Goal: Task Accomplishment & Management: Manage account settings

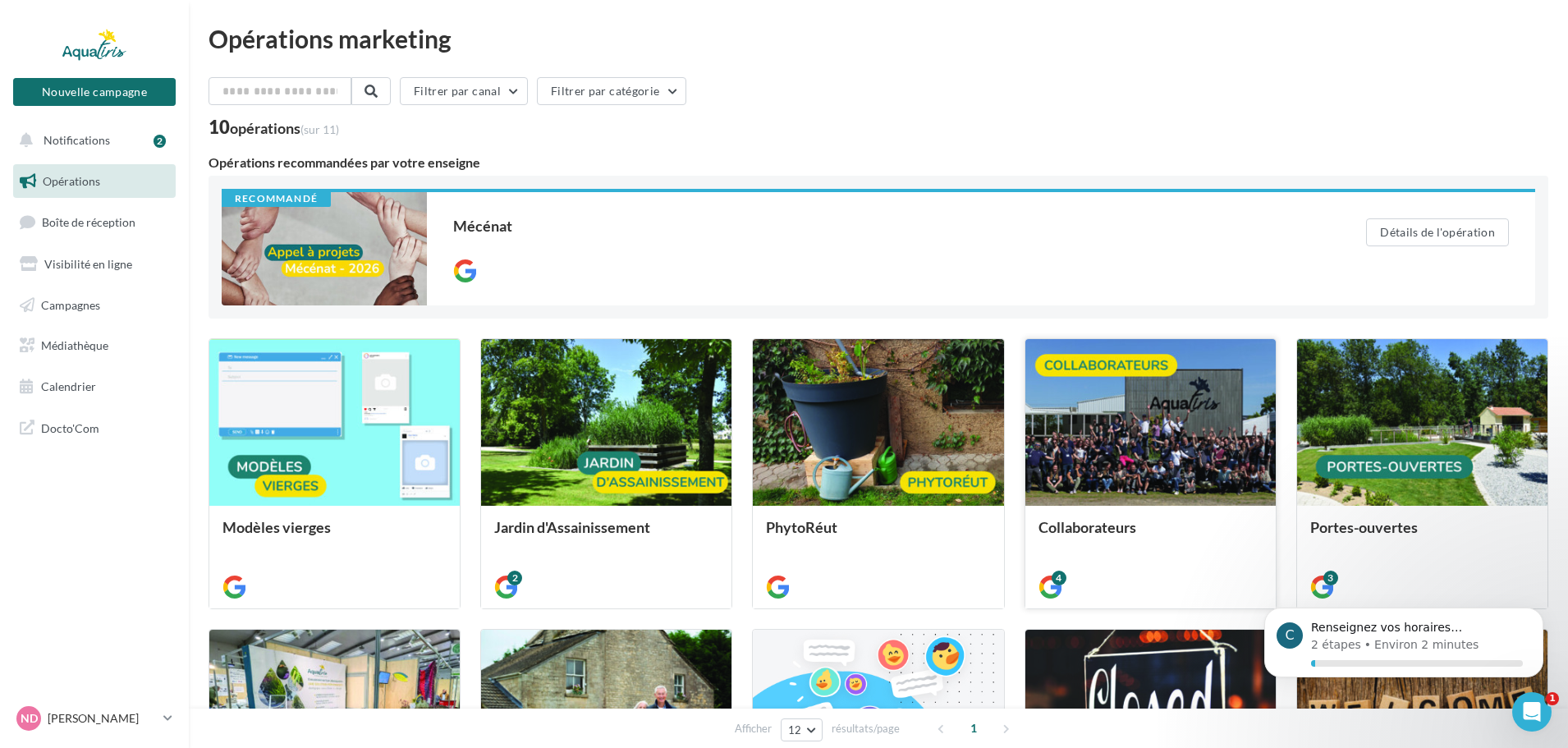
click at [1171, 438] on div at bounding box center [1150, 422] width 251 height 168
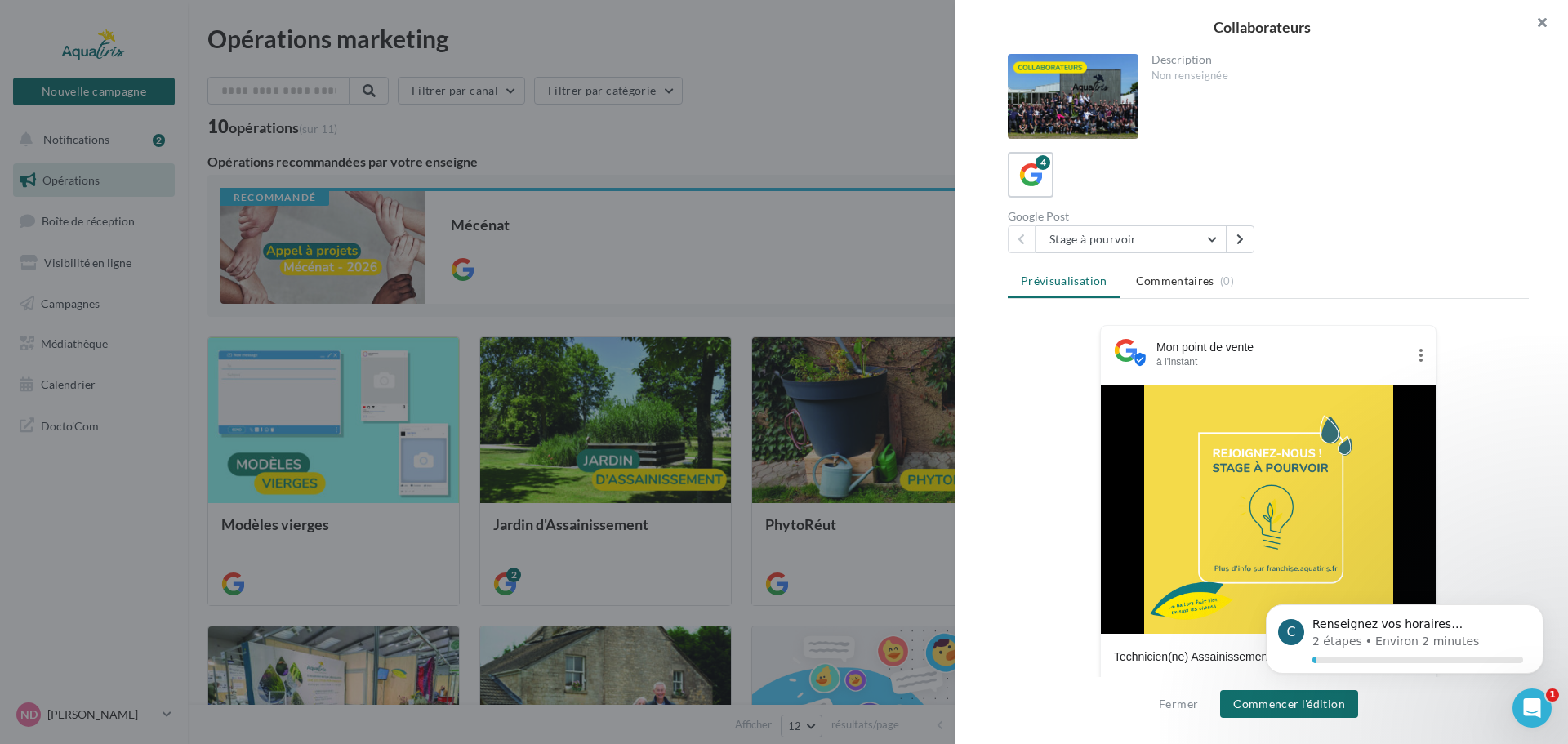
click at [1545, 21] on button "button" at bounding box center [1536, 25] width 66 height 49
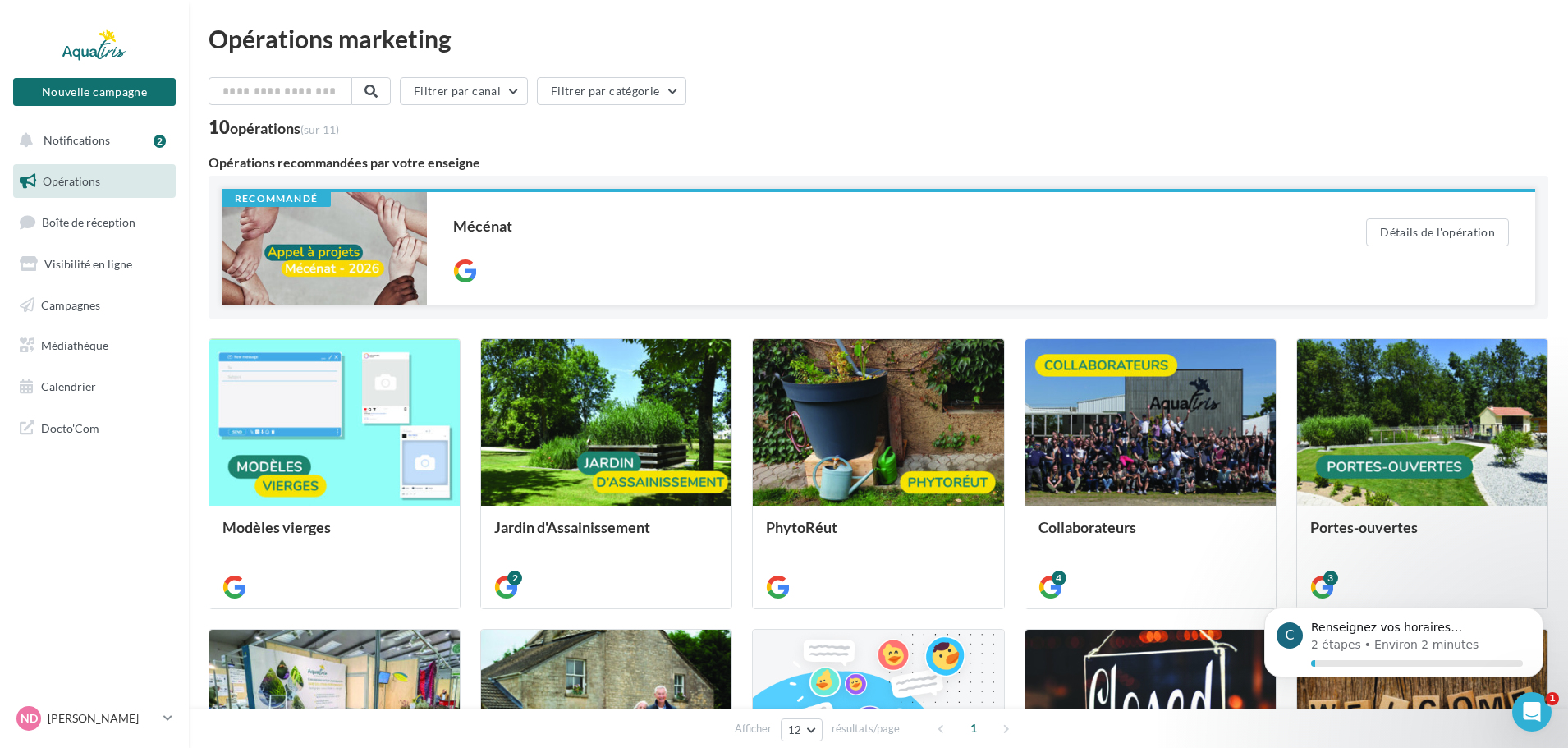
click at [363, 261] on div at bounding box center [324, 248] width 205 height 114
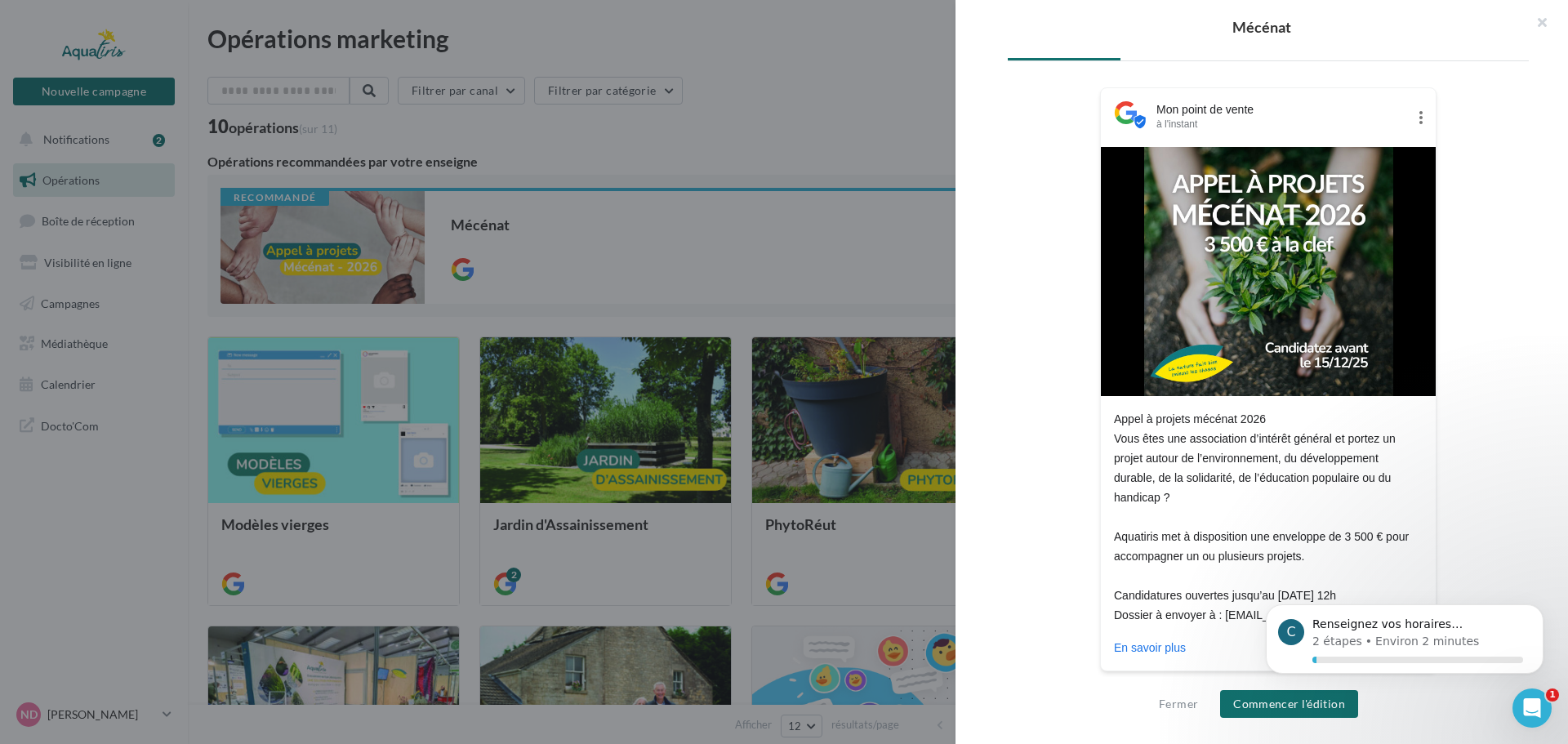
scroll to position [229, 0]
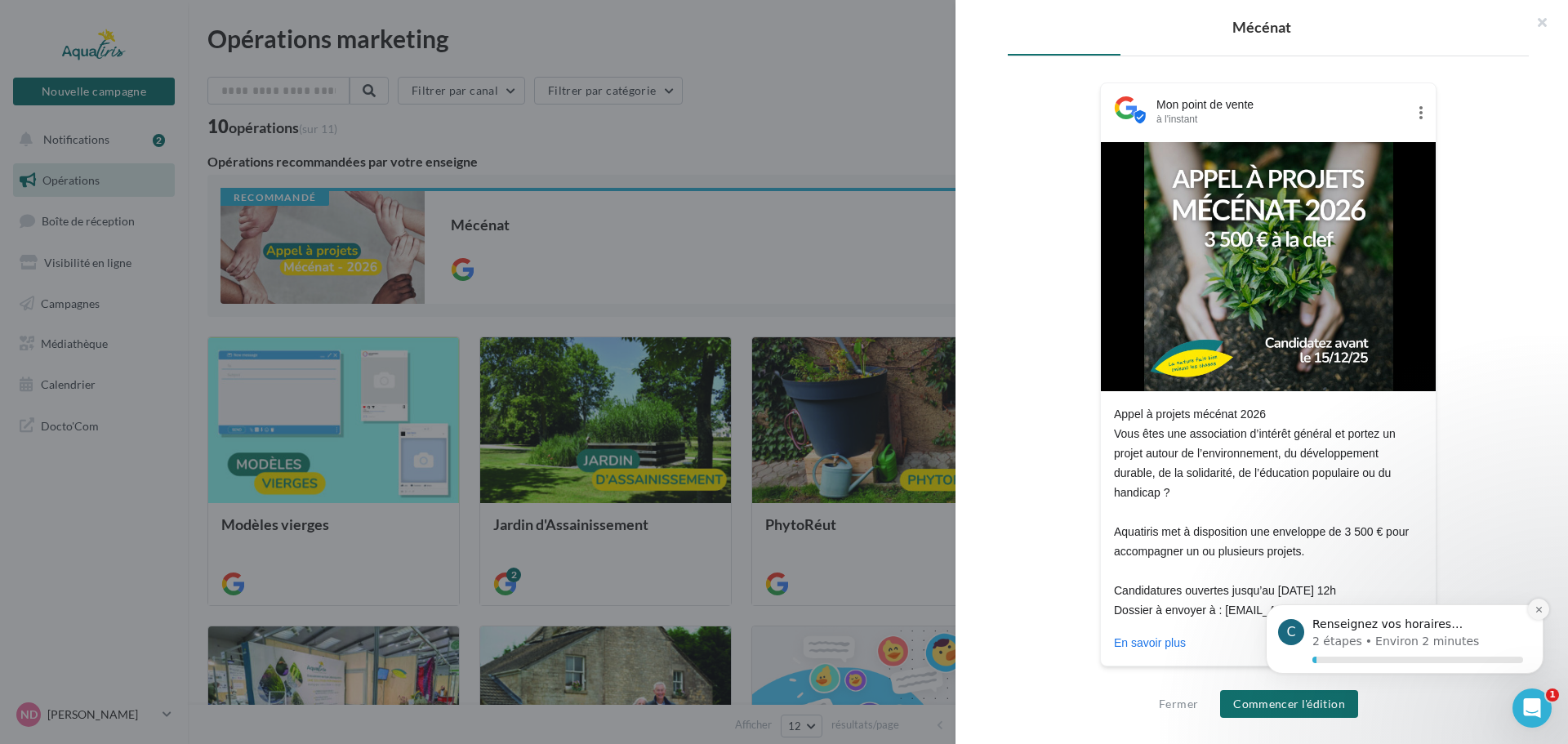
click at [1542, 607] on icon "Dismiss notification" at bounding box center [1538, 609] width 6 height 6
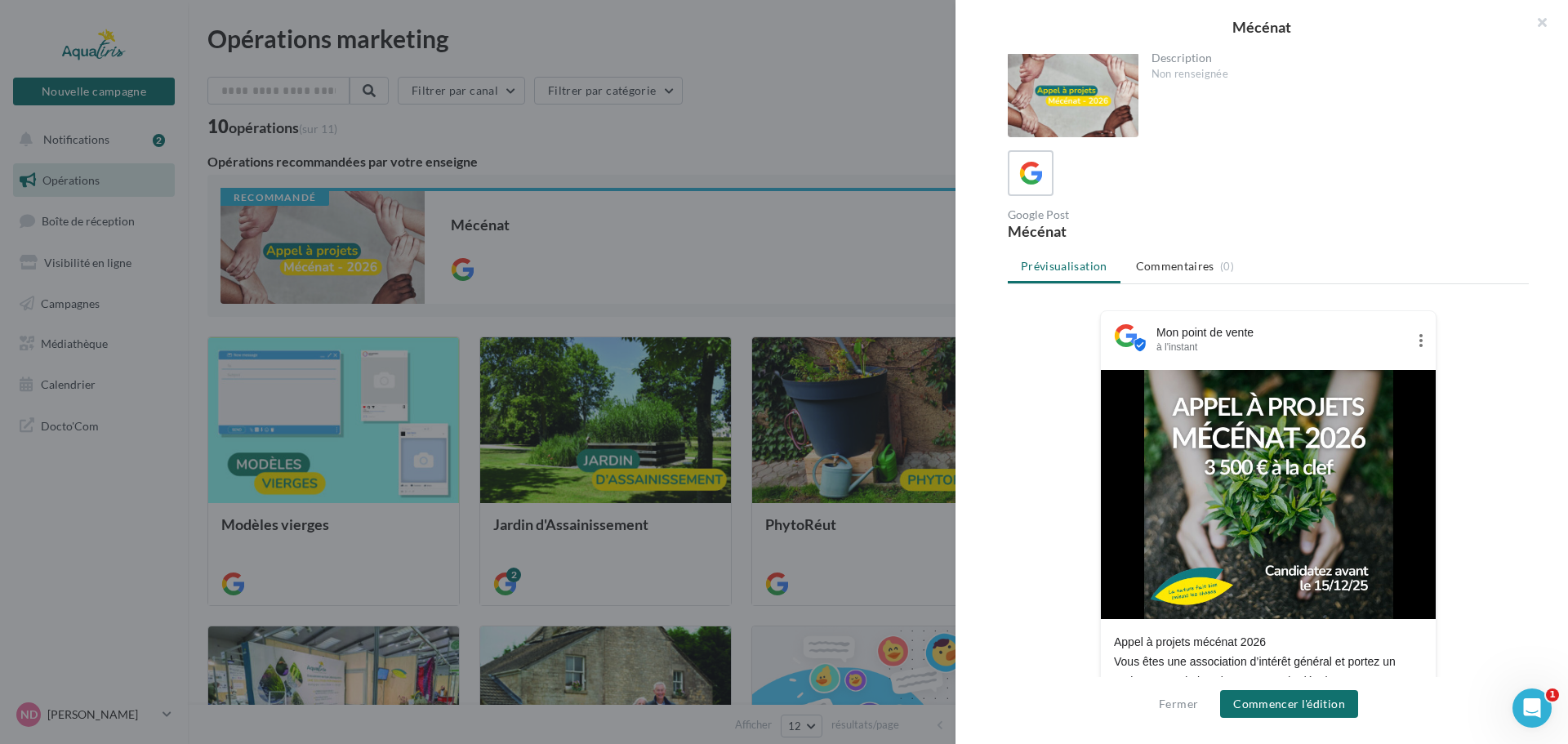
scroll to position [0, 0]
click at [1176, 264] on span "Commentaires" at bounding box center [1176, 268] width 79 height 17
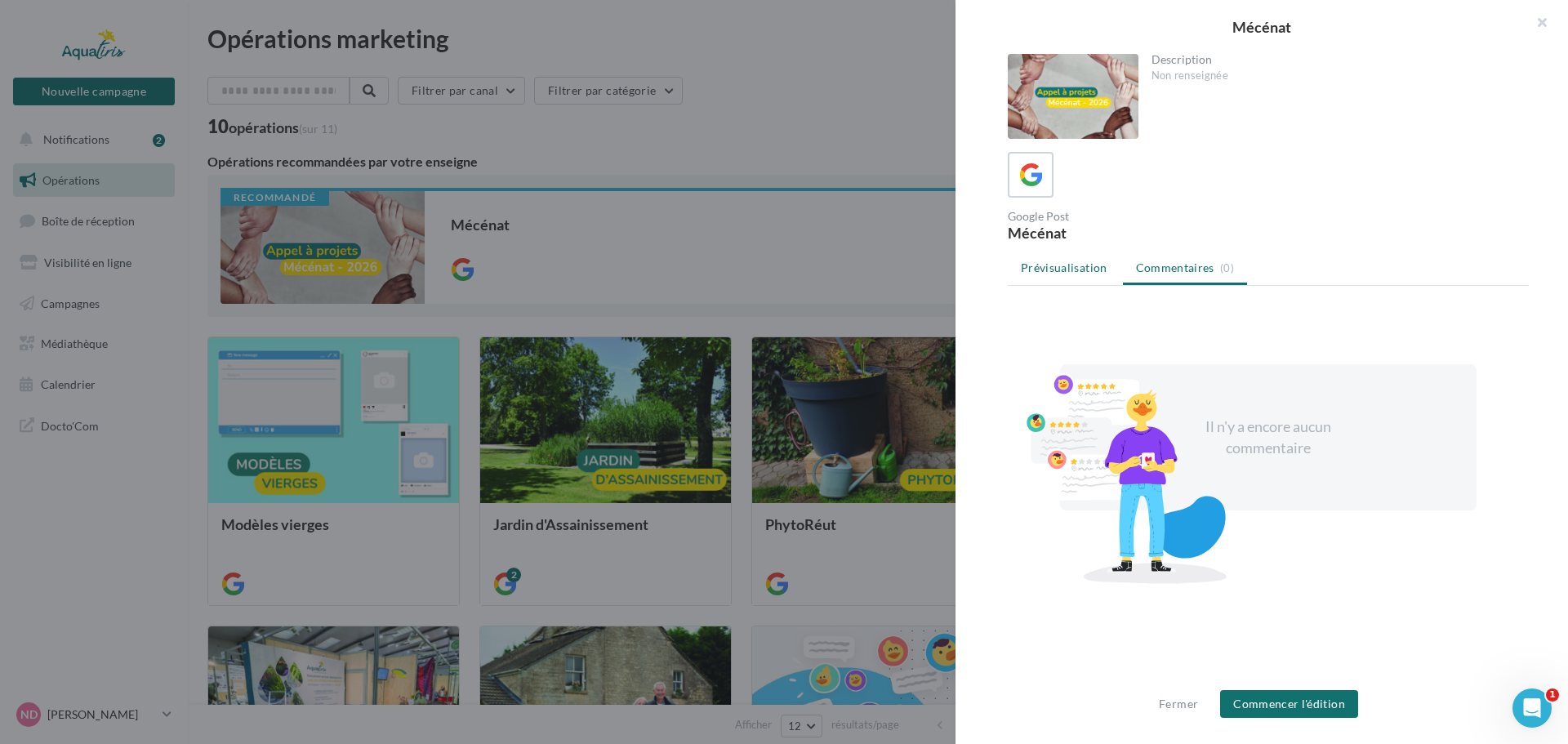
click at [1076, 271] on span "Prévisualisation" at bounding box center [1064, 268] width 87 height 14
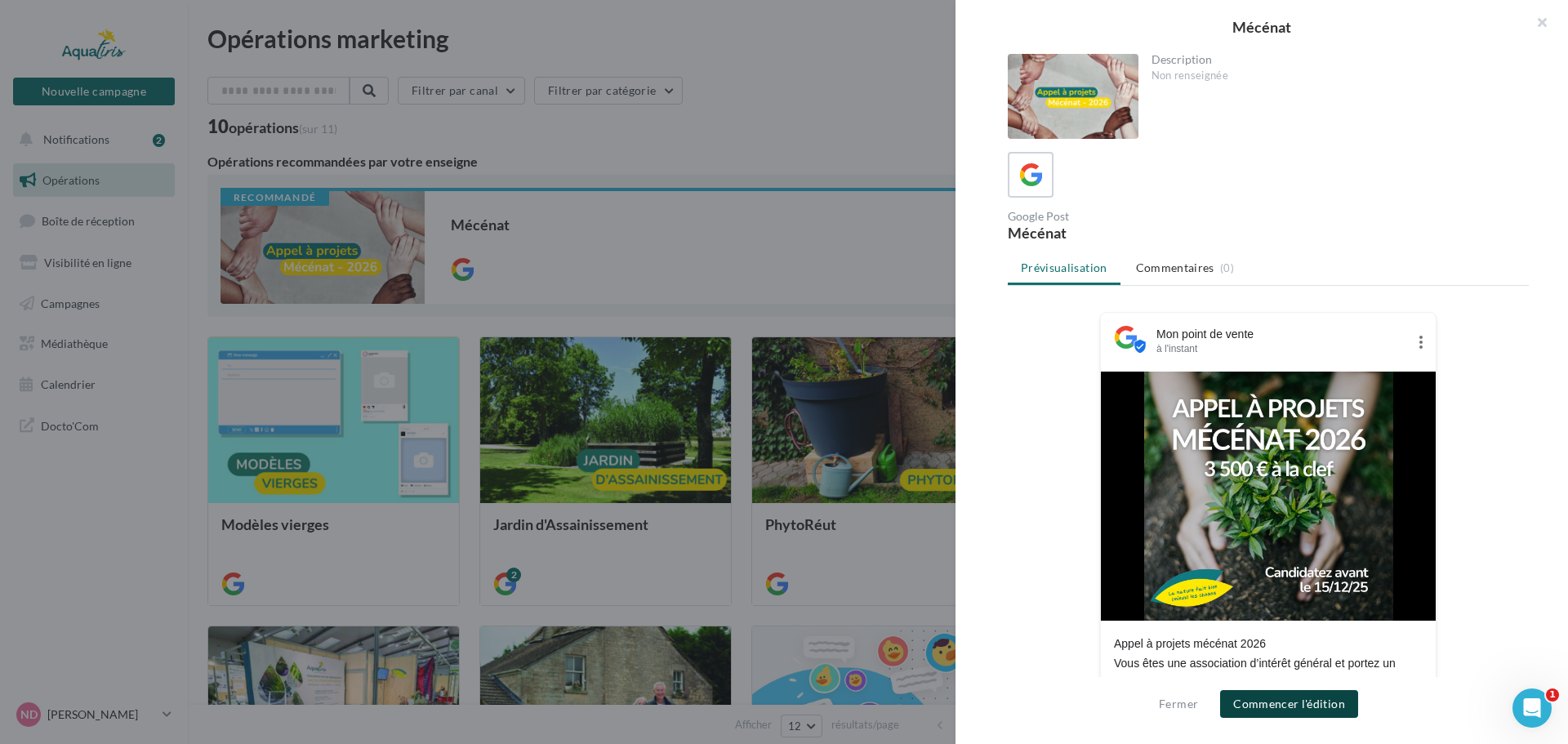
click at [1297, 703] on button "Commencer l'édition" at bounding box center [1290, 704] width 138 height 28
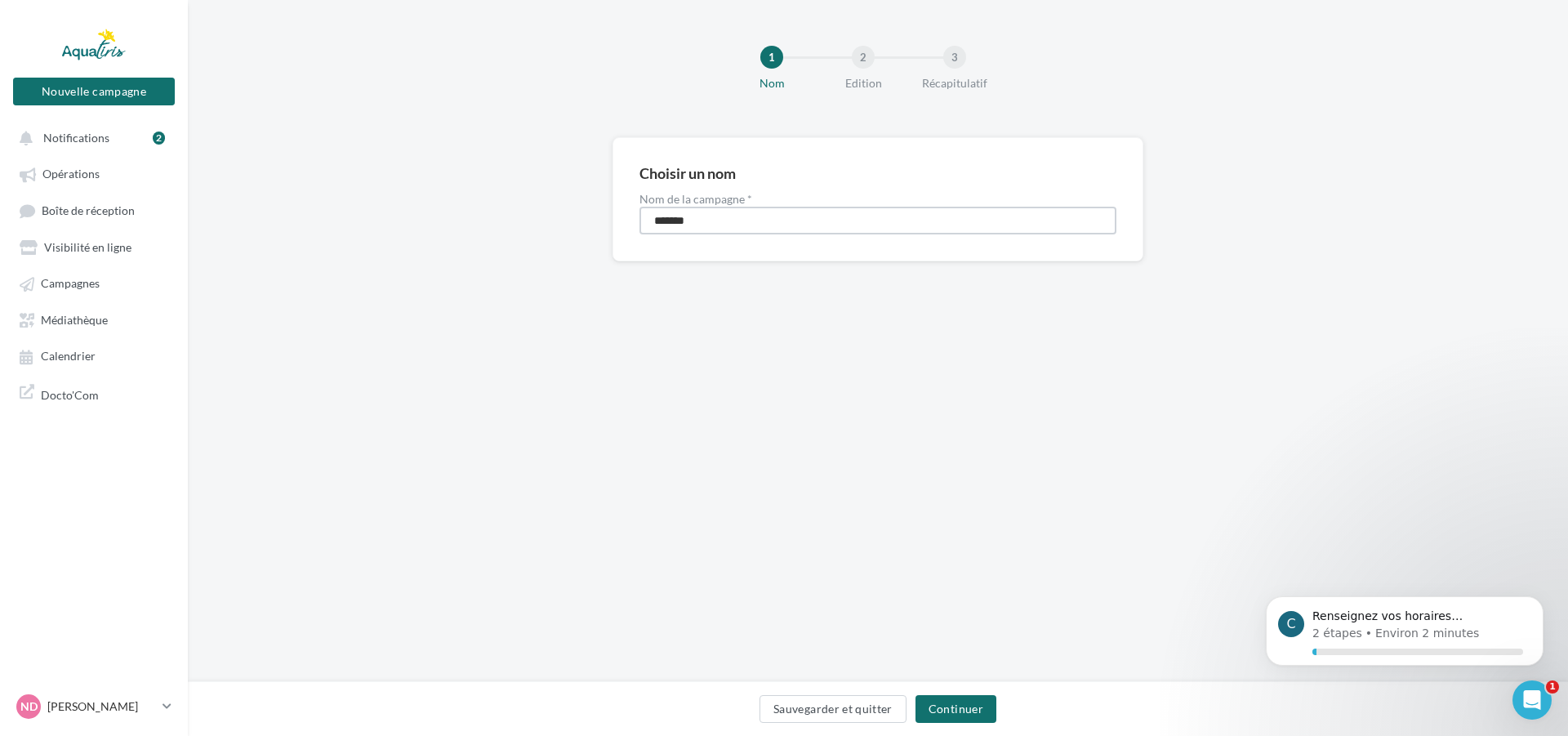
click at [744, 220] on input "*******" at bounding box center [878, 221] width 477 height 28
click at [1539, 603] on icon "Dismiss notification" at bounding box center [1539, 601] width 9 height 9
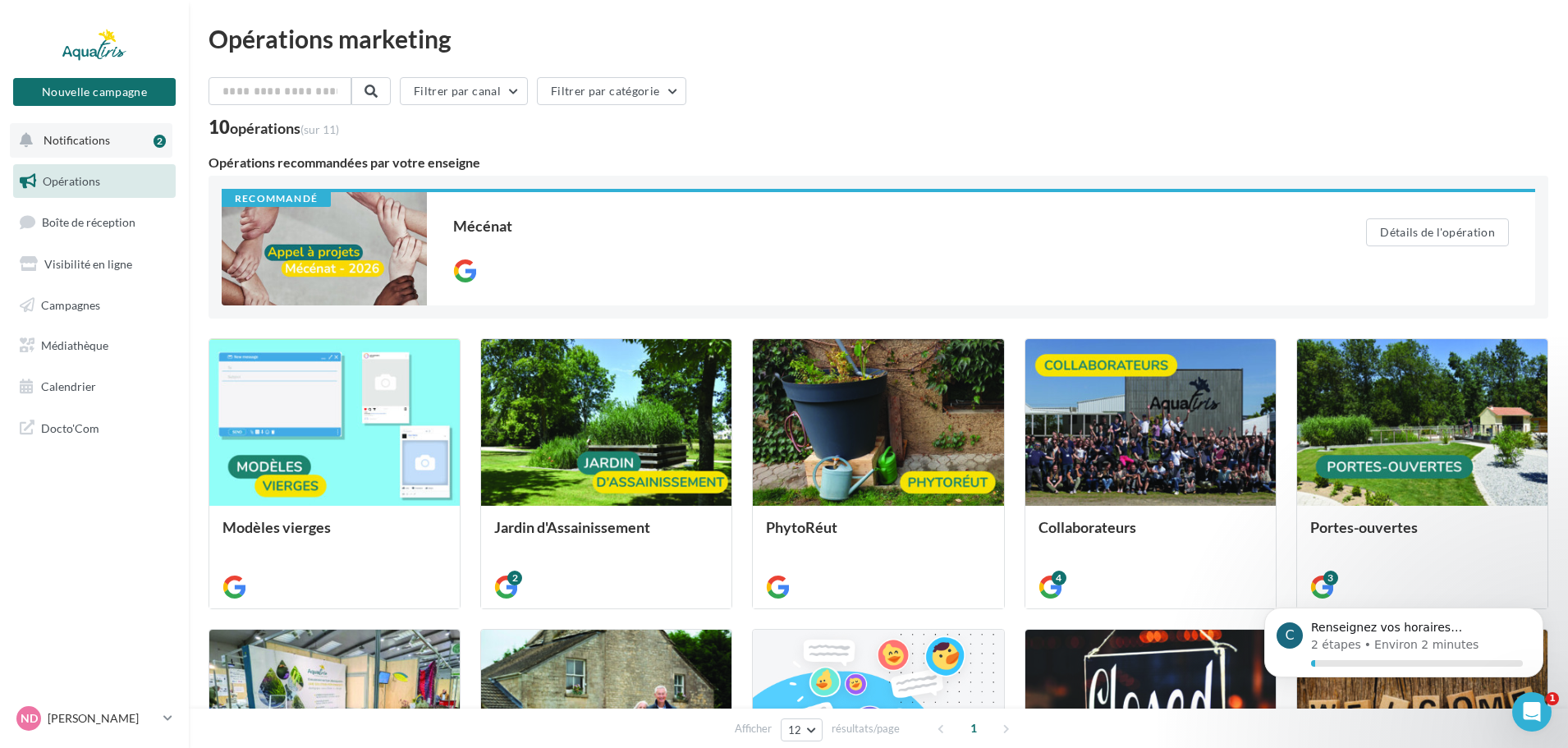
click at [114, 143] on button "Notifications 2" at bounding box center [91, 140] width 163 height 34
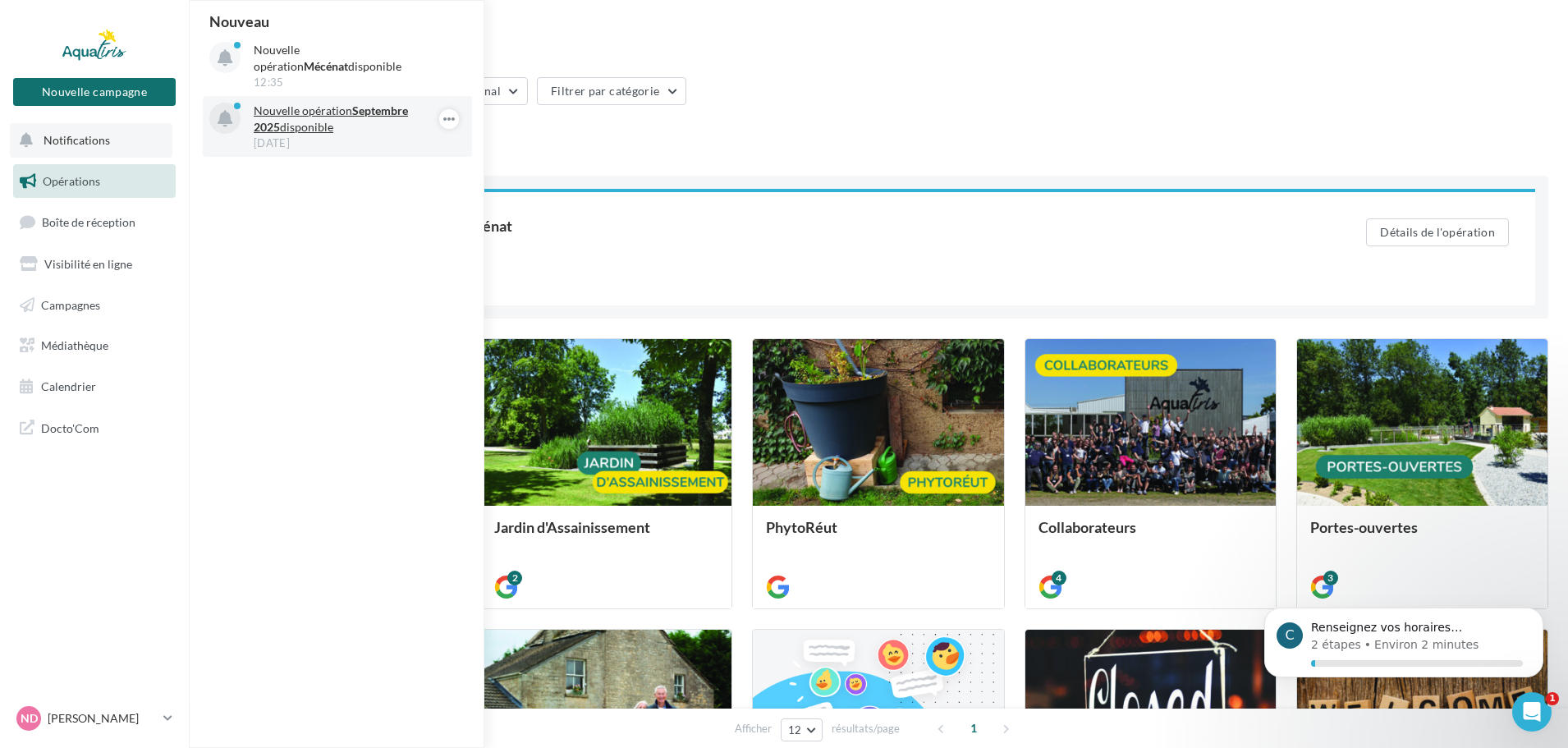
click at [360, 116] on strong "Septembre 2025" at bounding box center [330, 119] width 154 height 31
click at [280, 114] on p "Nouvelle opération Septembre 2025 disponible" at bounding box center [348, 119] width 190 height 33
click at [443, 122] on icon "button" at bounding box center [449, 119] width 13 height 19
click at [348, 184] on button "Découvrir cette opération" at bounding box center [366, 188] width 186 height 38
click at [833, 132] on div "10 opérations (sur 11)" at bounding box center [878, 128] width 1340 height 21
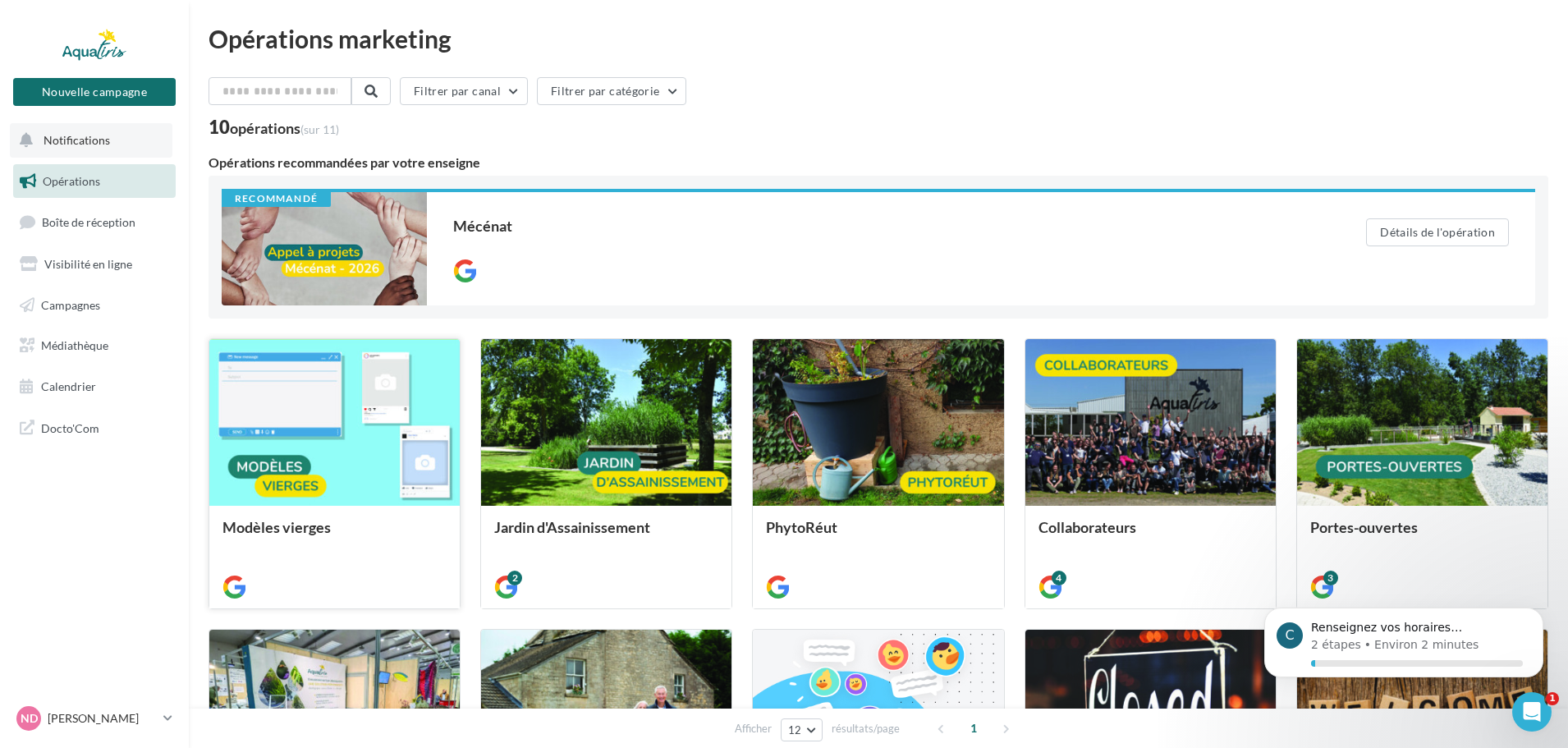
click at [392, 410] on div at bounding box center [334, 422] width 251 height 168
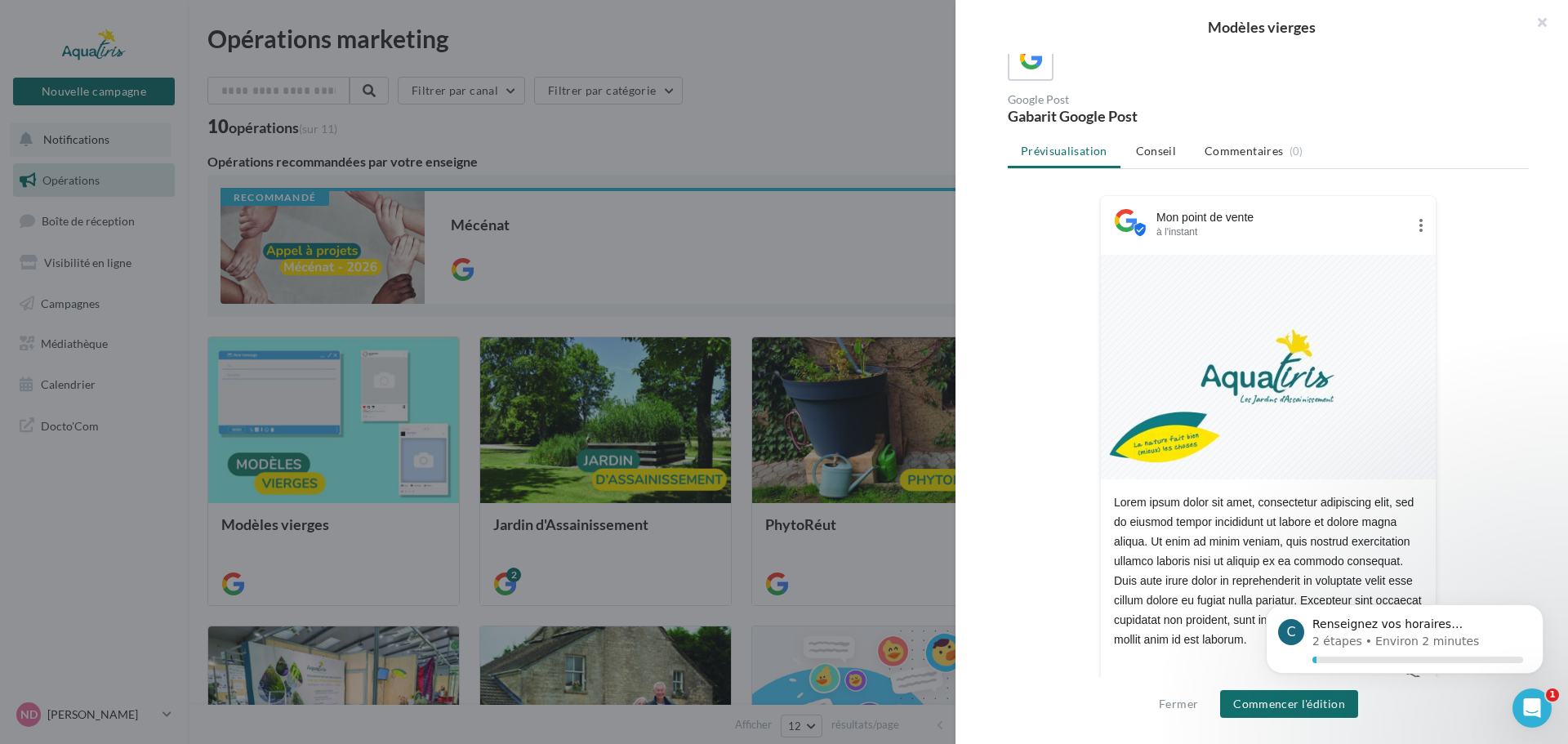
scroll to position [146, 0]
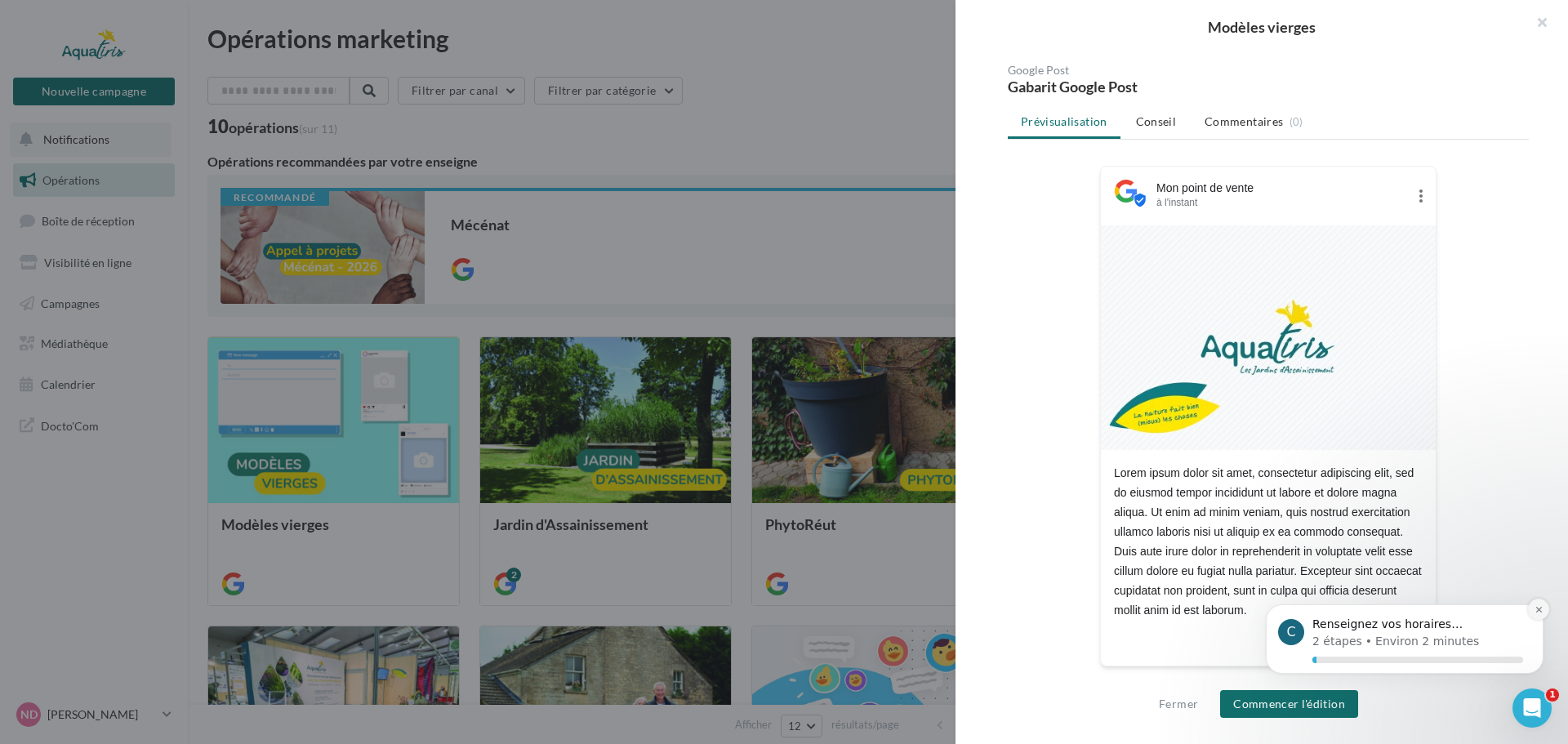
click at [1535, 607] on icon "Dismiss notification" at bounding box center [1539, 609] width 9 height 9
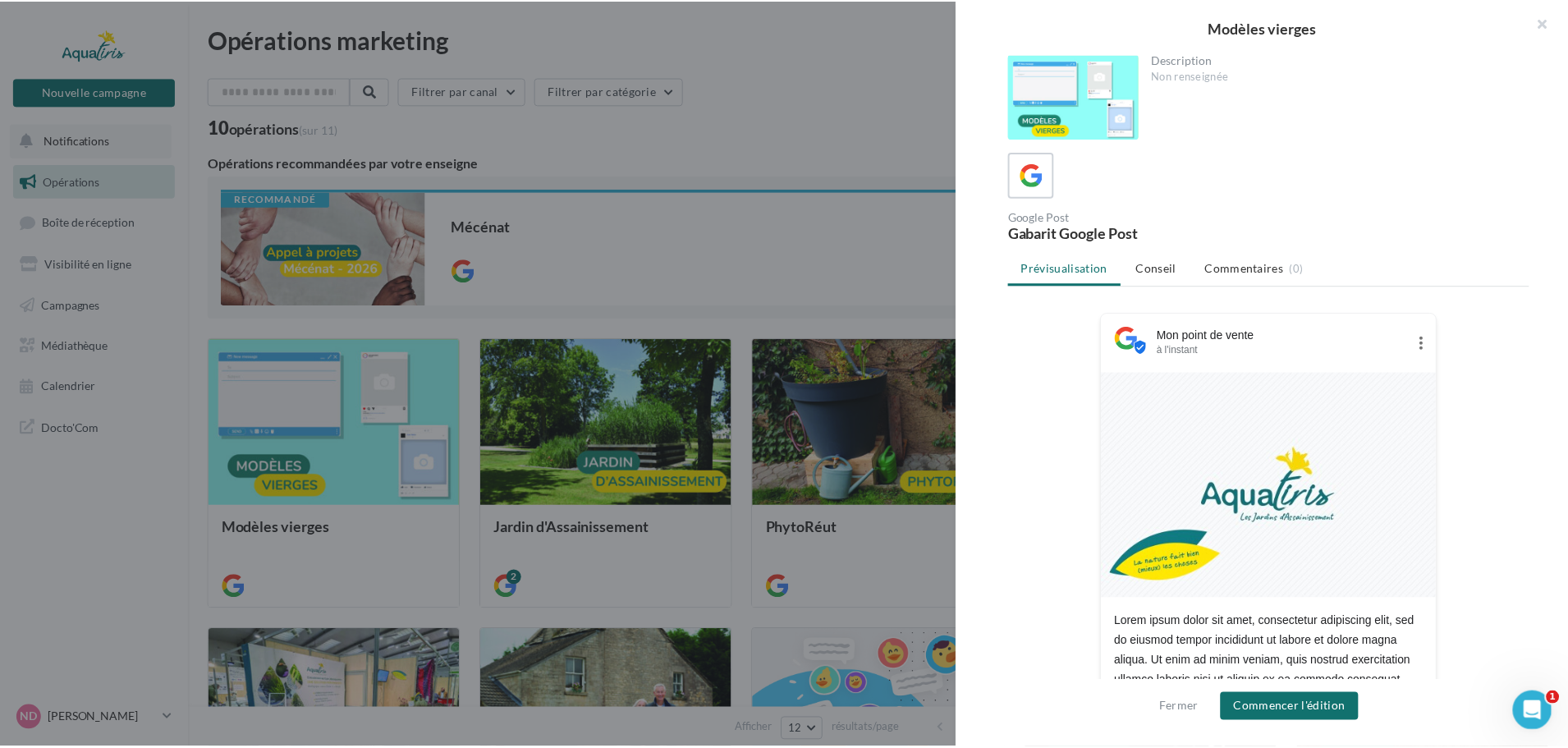
scroll to position [0, 0]
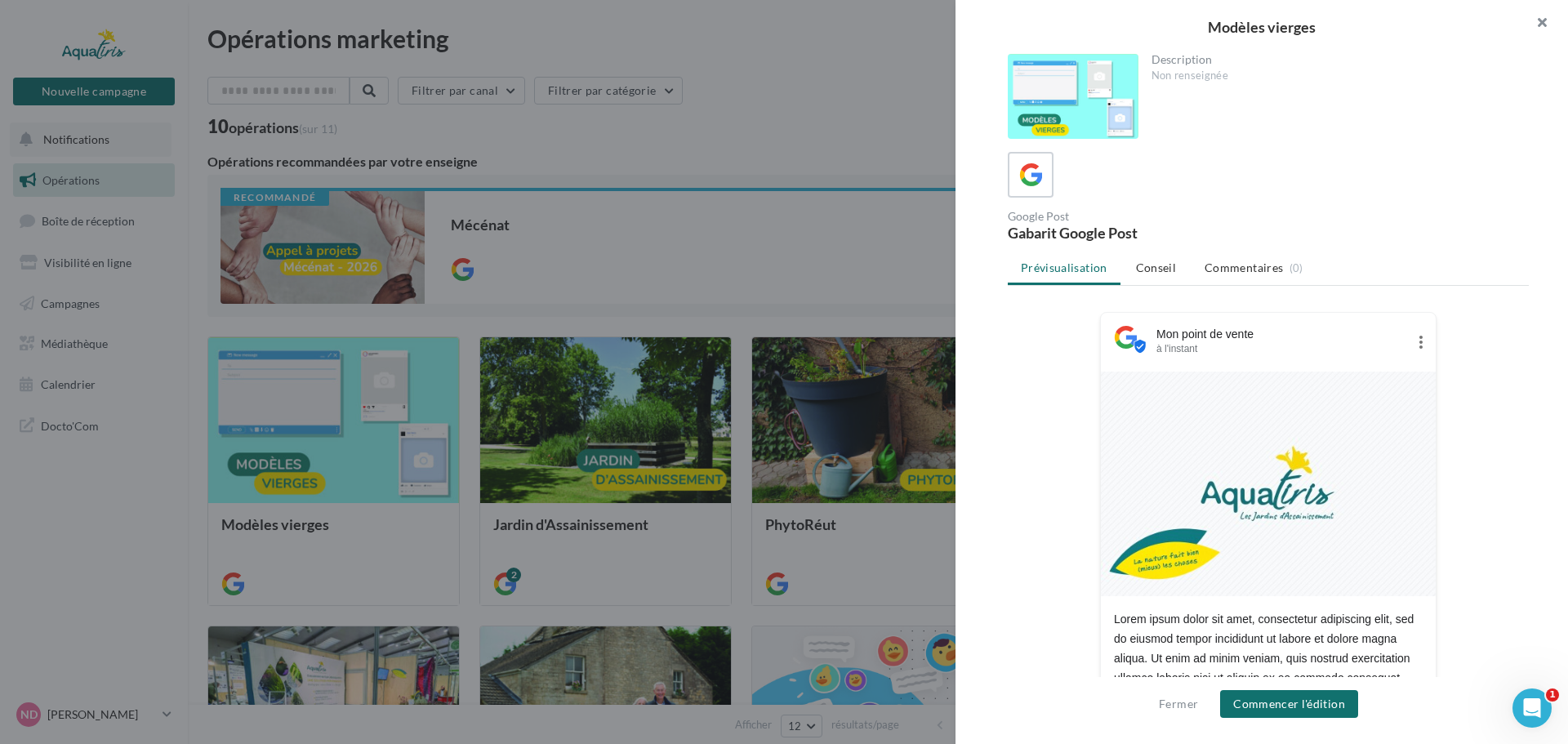
click at [1539, 18] on button "button" at bounding box center [1536, 25] width 66 height 49
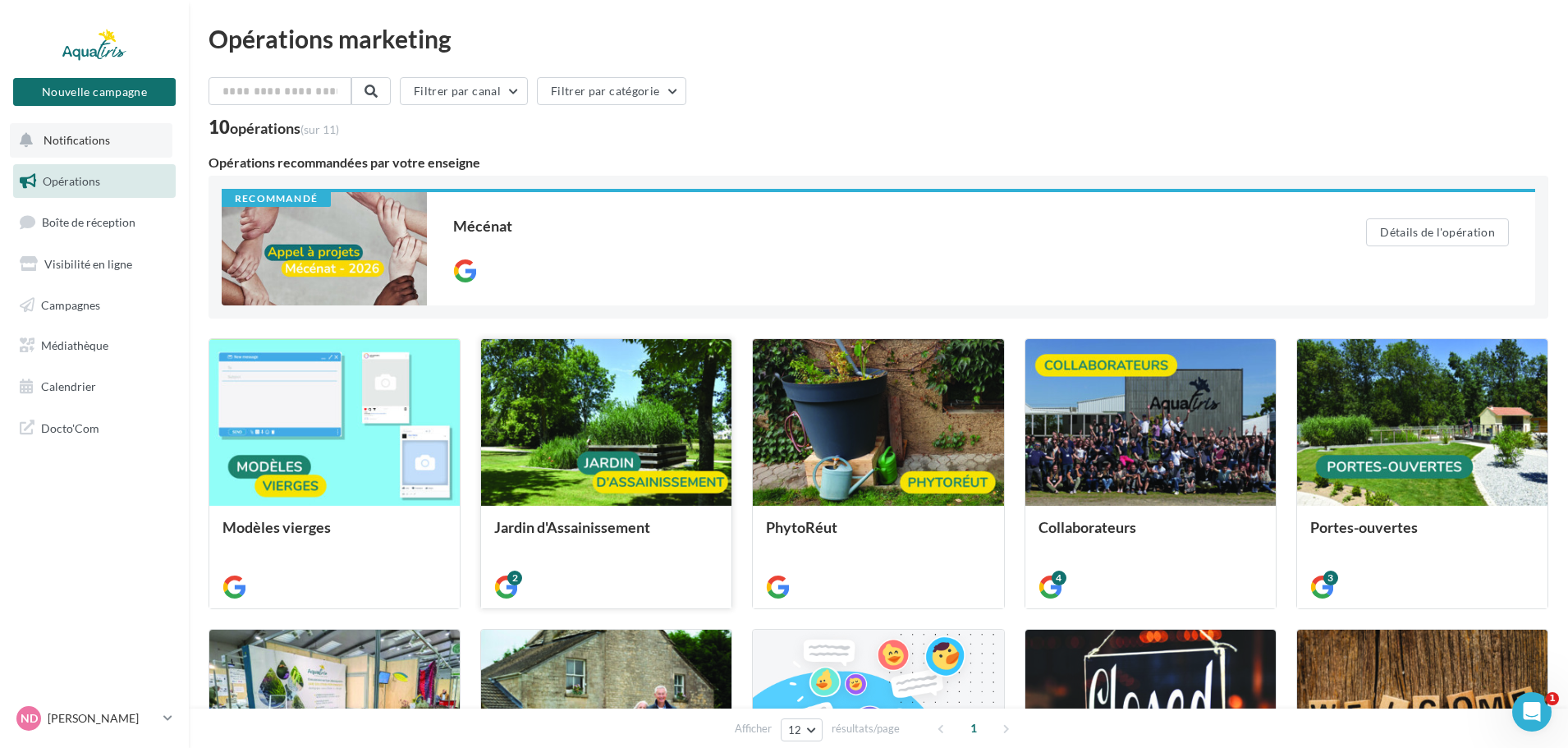
click at [543, 469] on div at bounding box center [606, 422] width 251 height 168
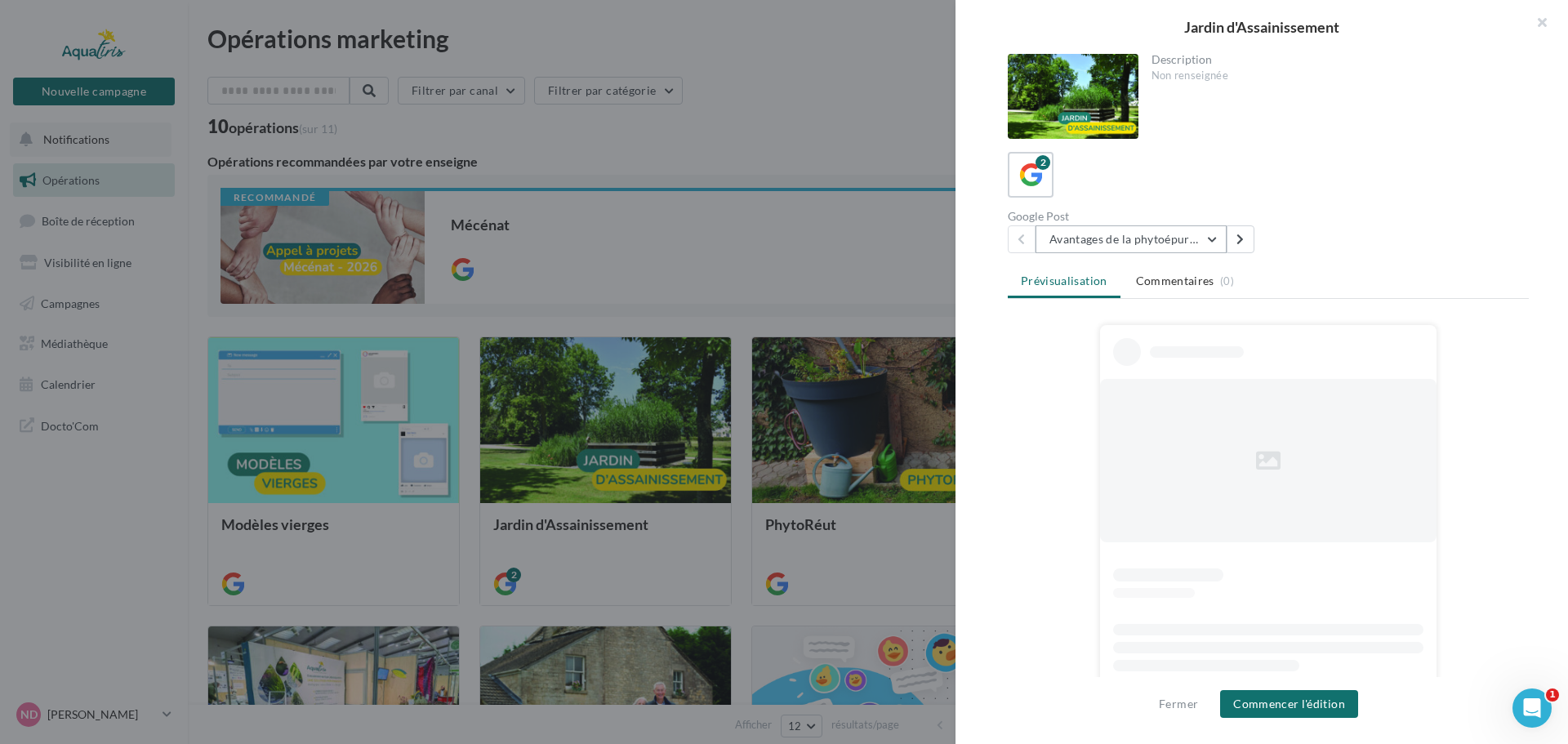
click at [1213, 239] on button "Avantages de la phytoépuration" at bounding box center [1131, 240] width 191 height 28
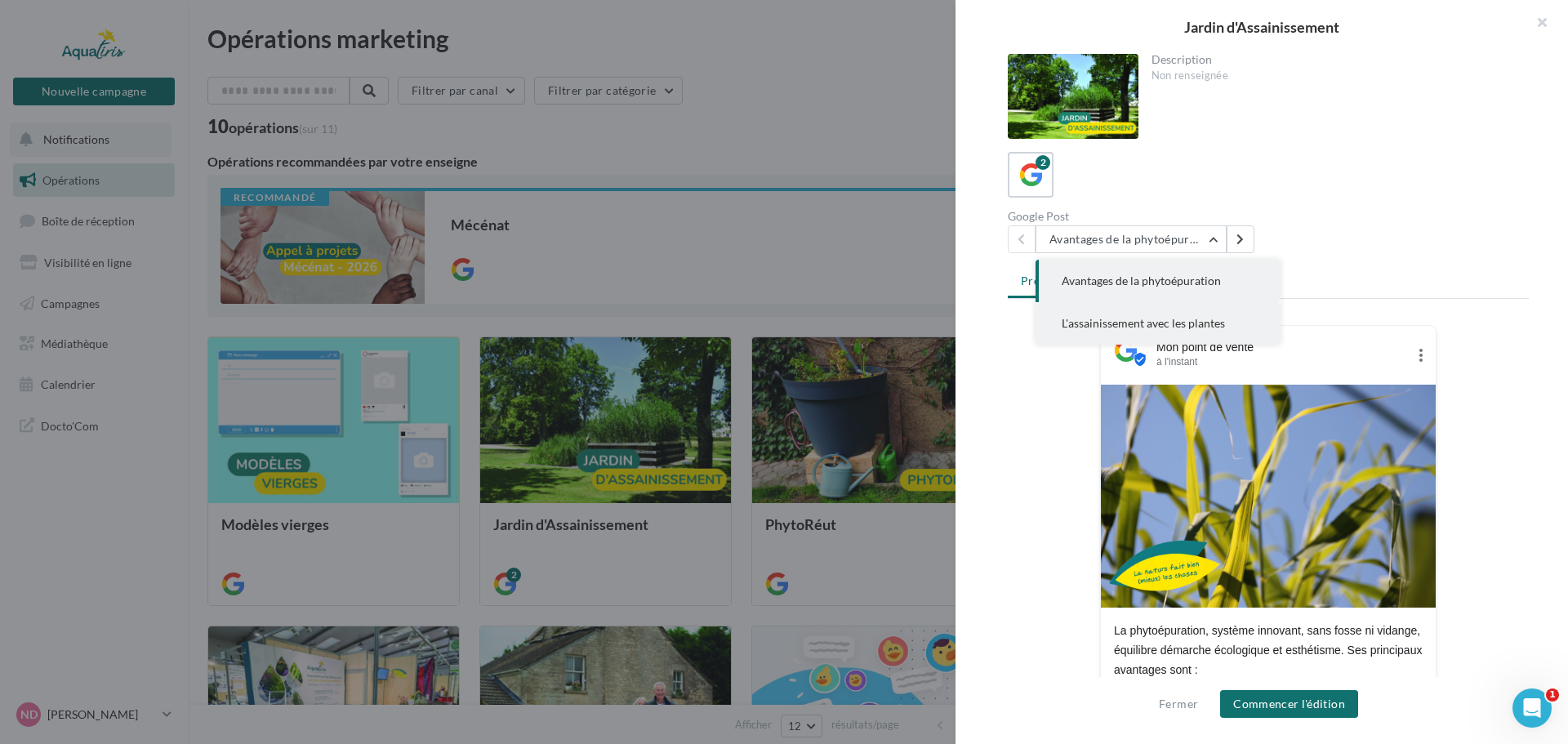
click at [1208, 326] on span "L'assainissement avec les plantes" at bounding box center [1143, 323] width 164 height 14
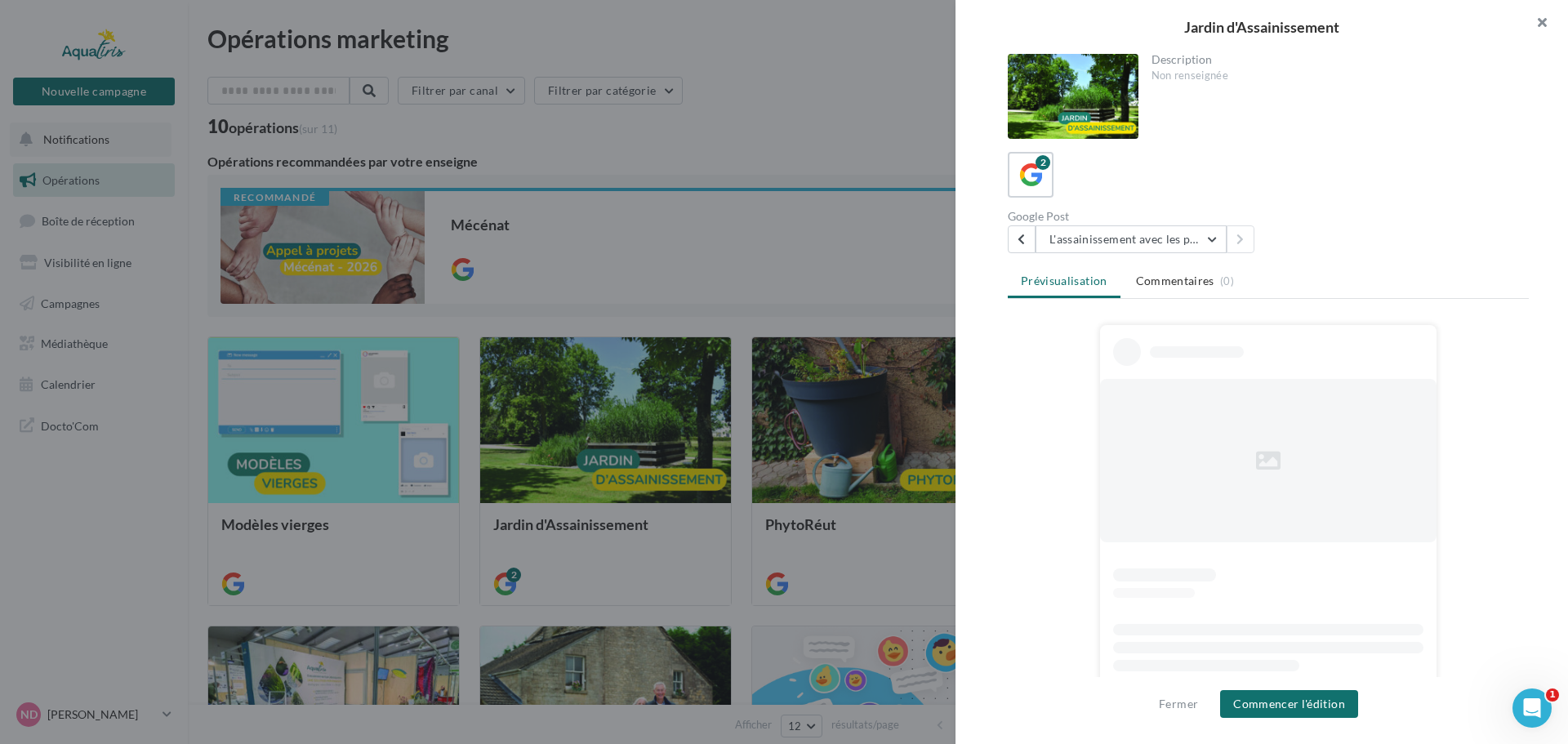
click at [1545, 25] on button "button" at bounding box center [1536, 25] width 66 height 49
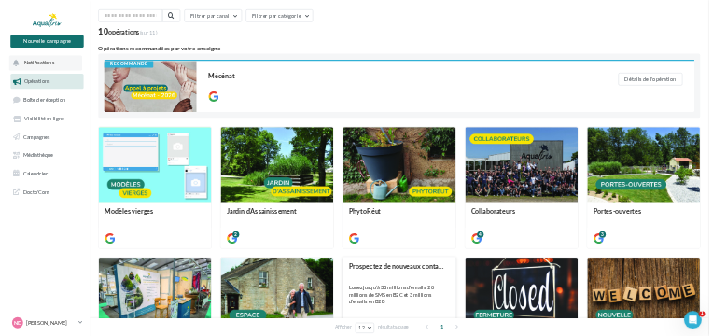
scroll to position [280, 0]
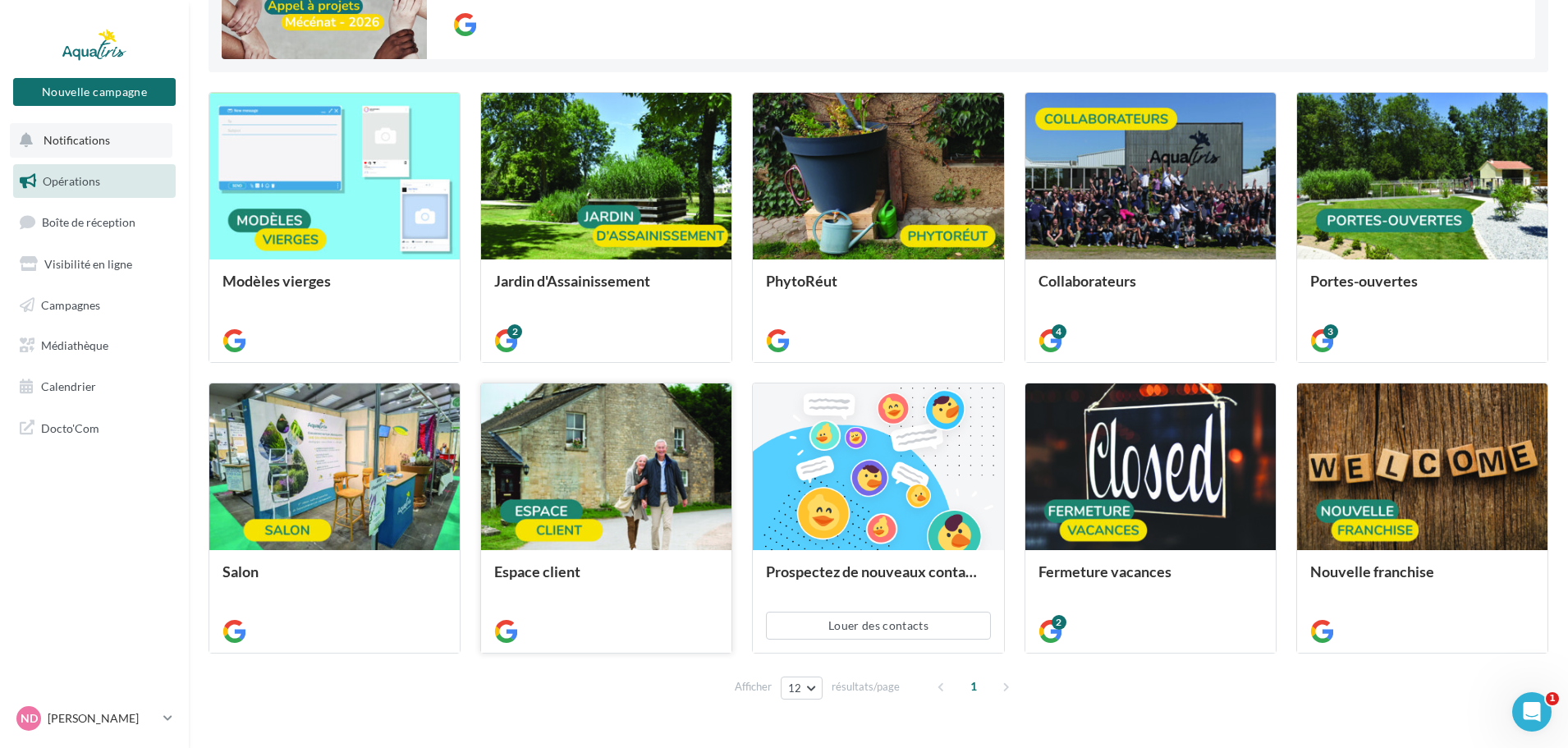
click at [635, 490] on div at bounding box center [606, 467] width 251 height 168
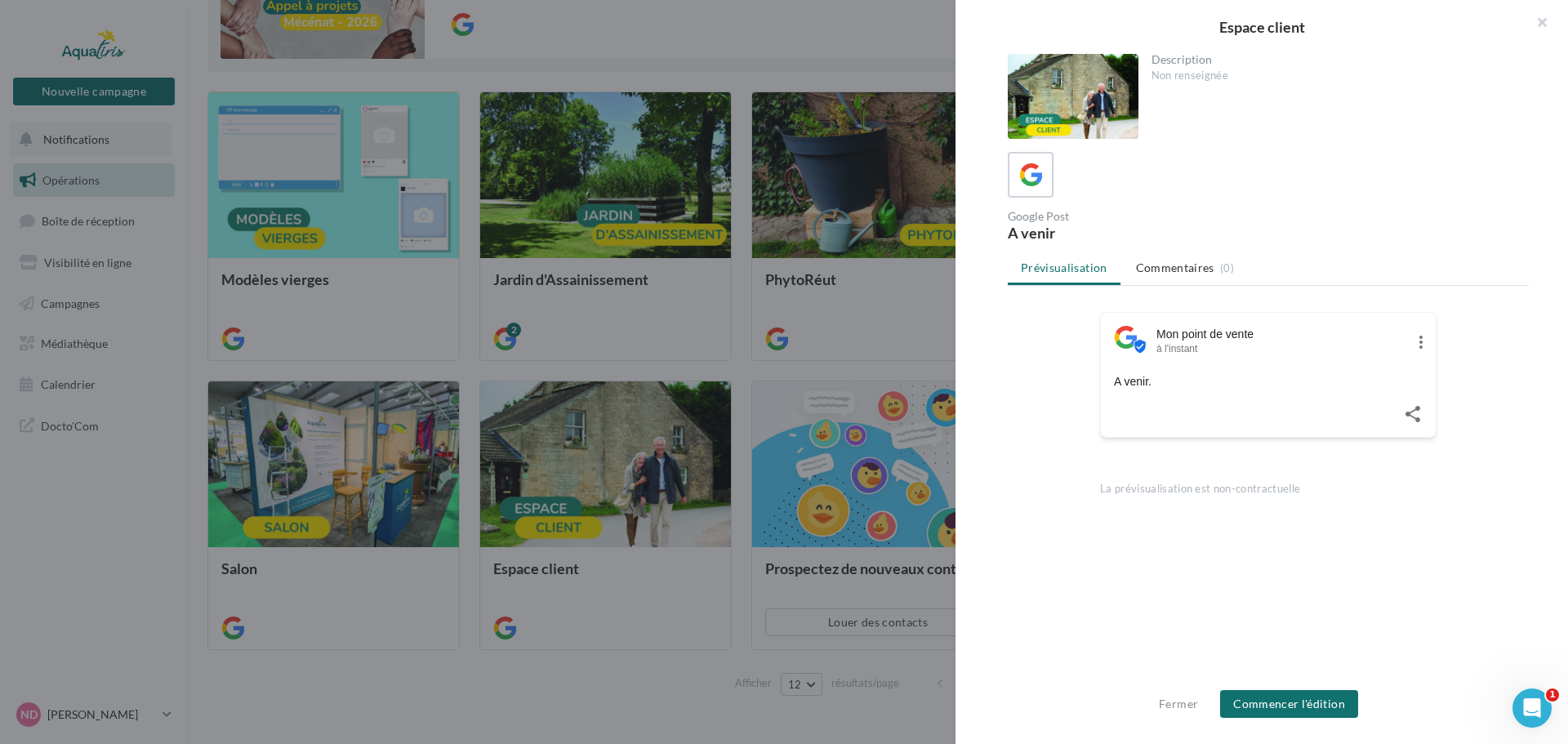
click at [1066, 87] on div at bounding box center [1072, 96] width 130 height 85
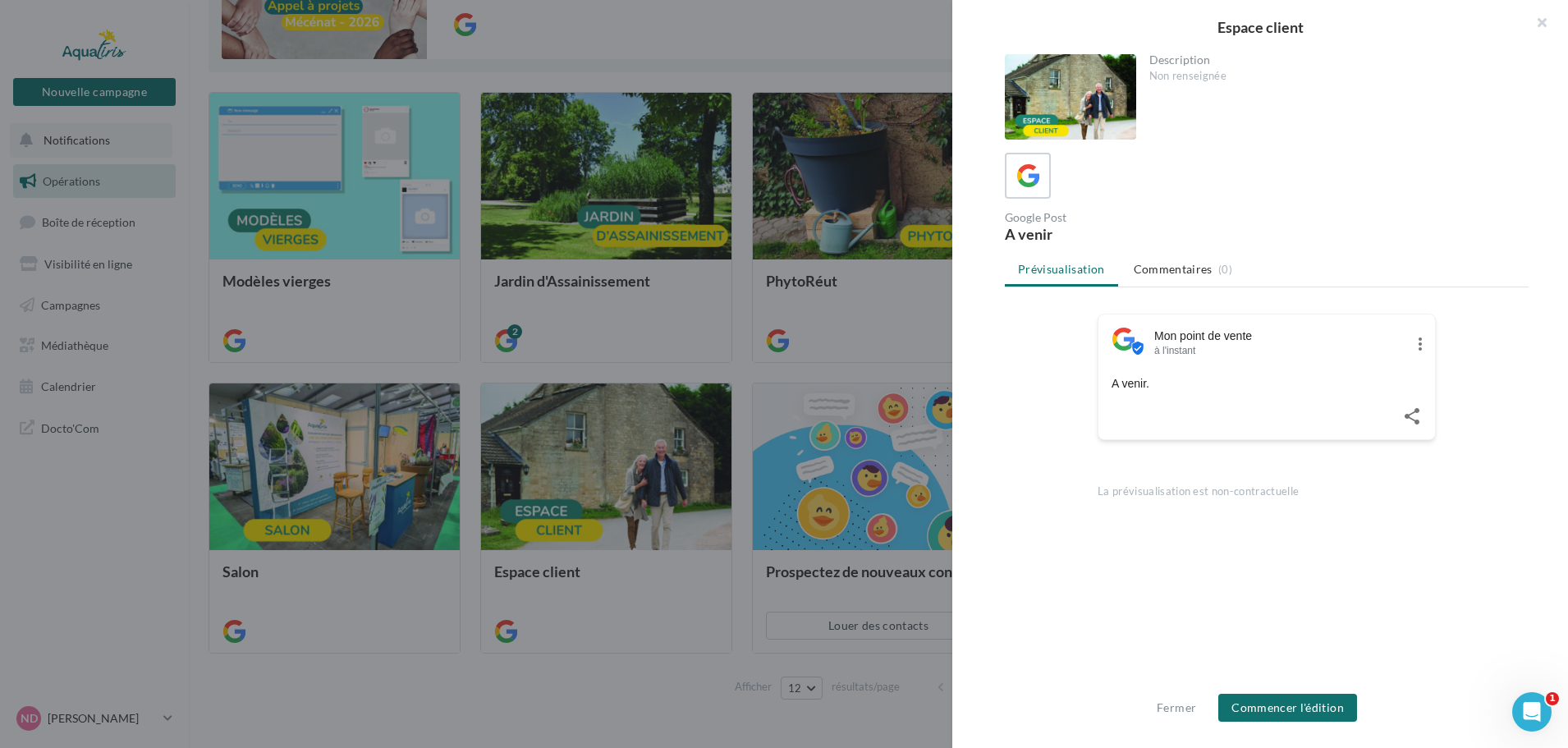
click at [665, 719] on div "Espace client Description Non renseignée Google Post A venir Prévisualisation C…" at bounding box center [878, 719] width 1340 height 0
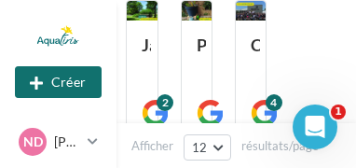
scroll to position [821, 91]
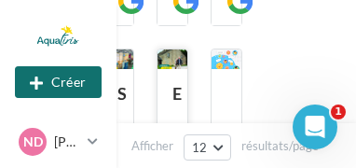
click at [176, 60] on div at bounding box center [173, 59] width 30 height 21
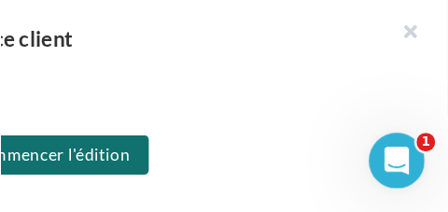
scroll to position [933, 68]
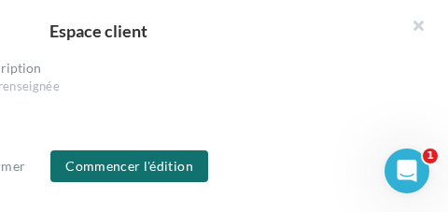
drag, startPoint x: 251, startPoint y: 197, endPoint x: 298, endPoint y: 193, distance: 46.8
click at [298, 193] on div "Fermer Commencer l'édition" at bounding box center [98, 173] width 700 height 77
drag, startPoint x: 237, startPoint y: 211, endPoint x: 110, endPoint y: 188, distance: 129.0
click at [90, 202] on div "Fermer Commencer l'édition" at bounding box center [98, 173] width 700 height 77
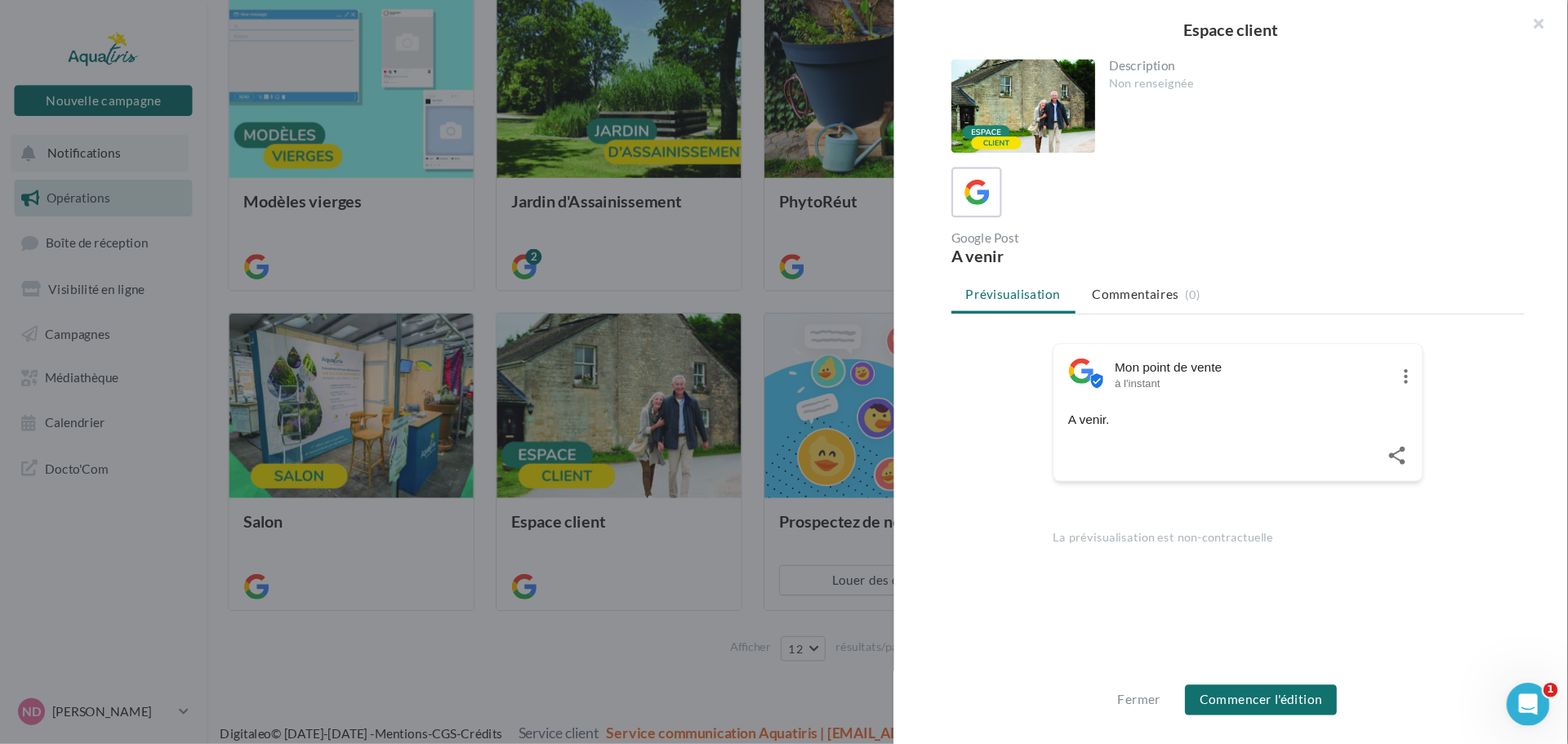
scroll to position [289, 0]
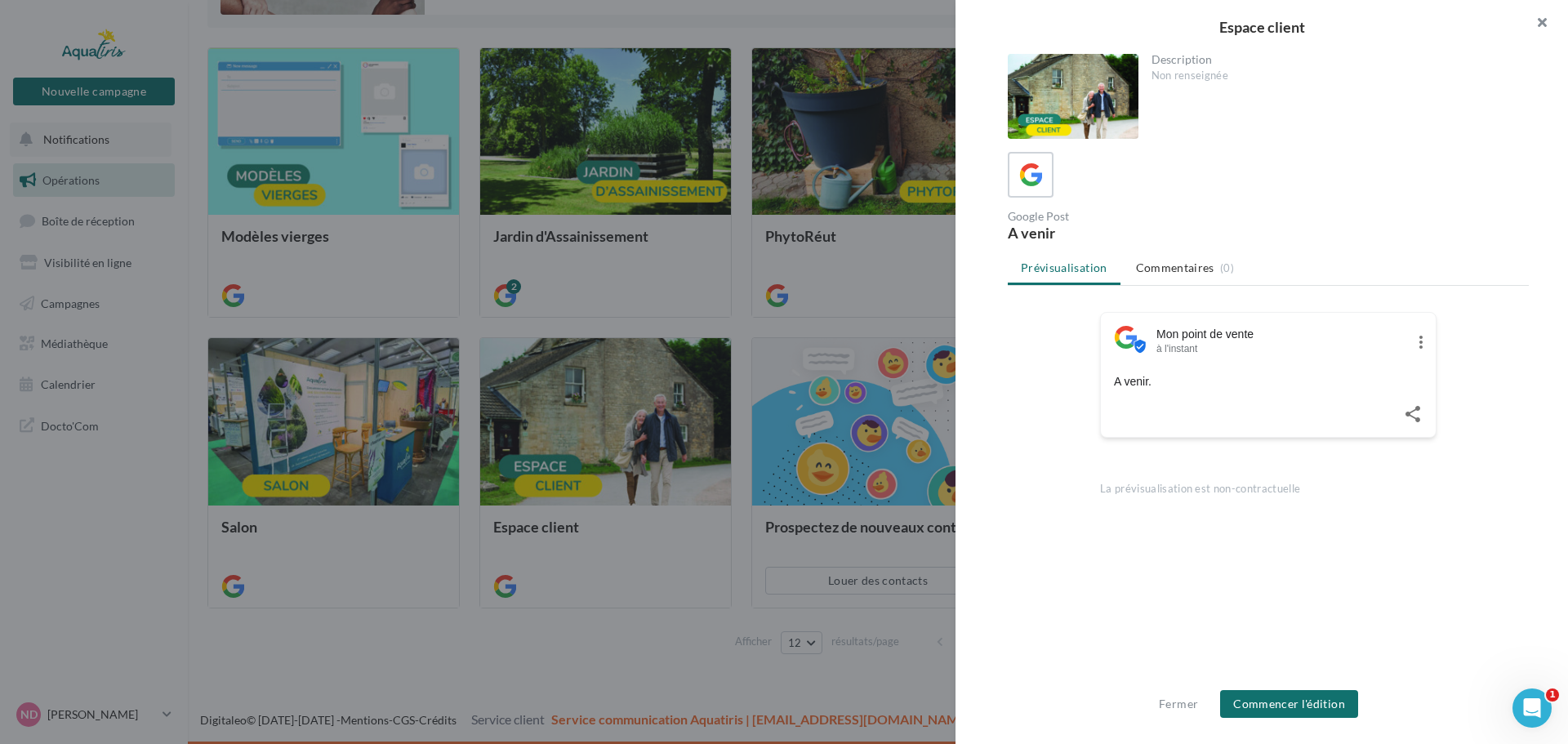
click at [1542, 24] on button "button" at bounding box center [1536, 25] width 66 height 49
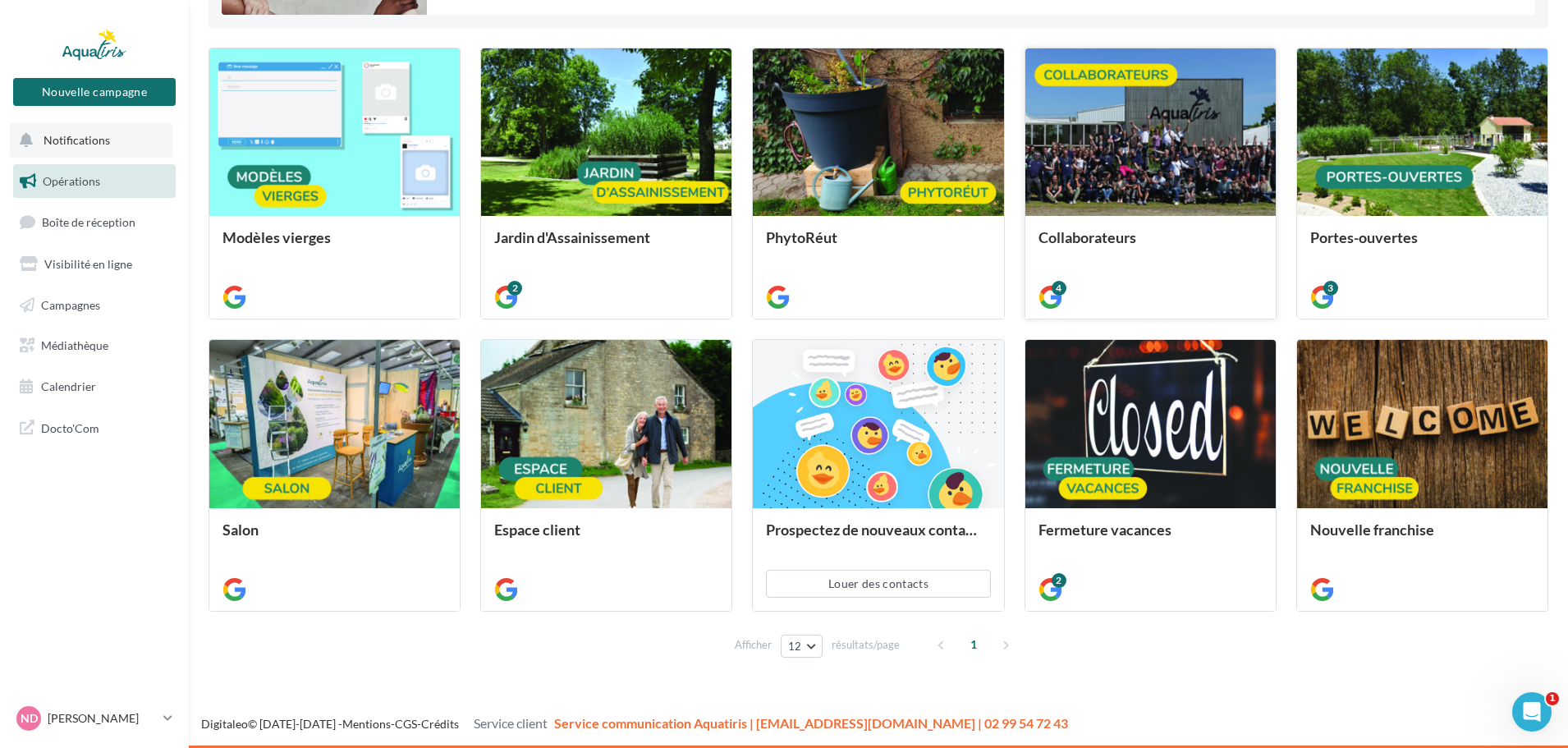
click at [1137, 151] on div at bounding box center [1150, 133] width 251 height 169
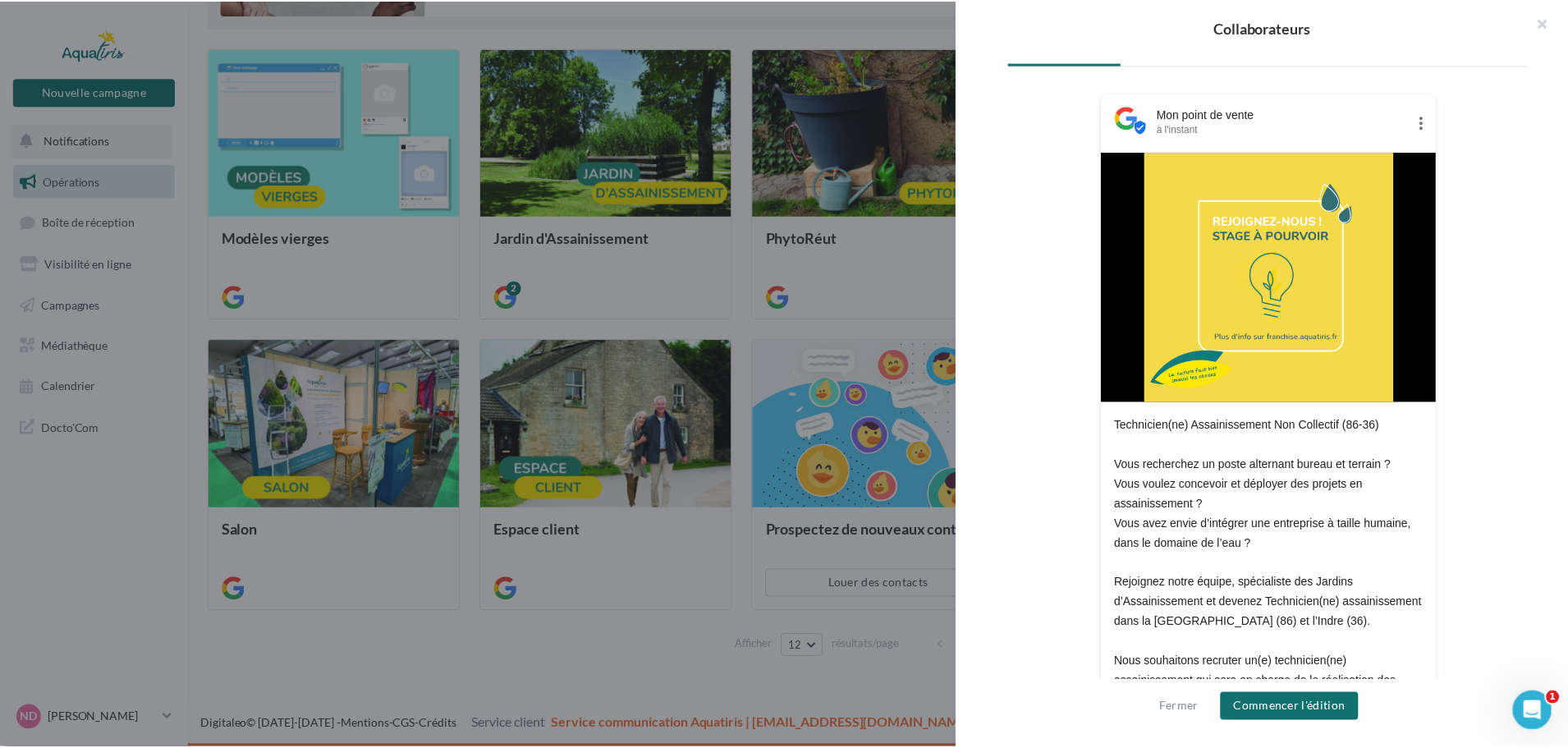
scroll to position [246, 0]
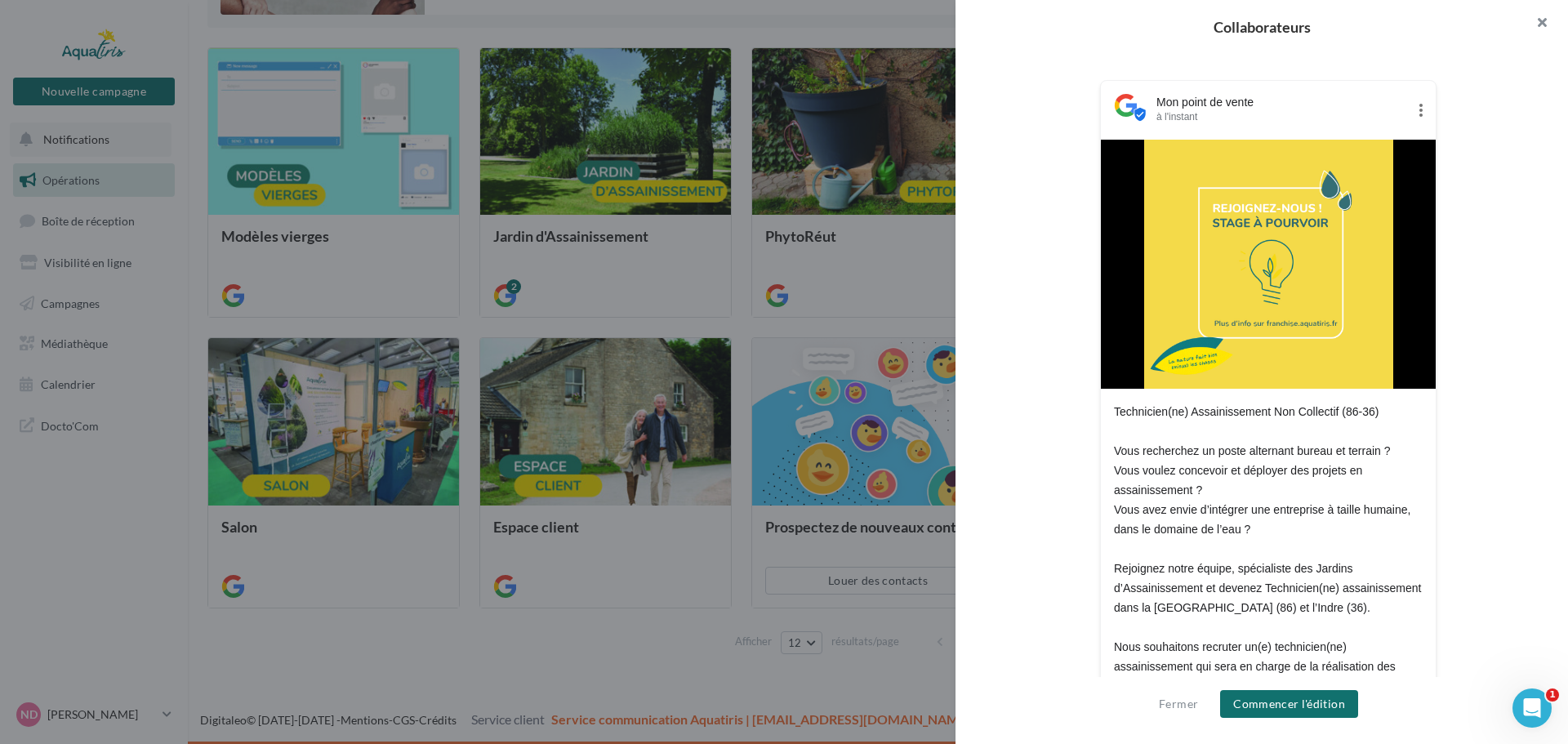
click at [1538, 22] on button "button" at bounding box center [1536, 25] width 66 height 49
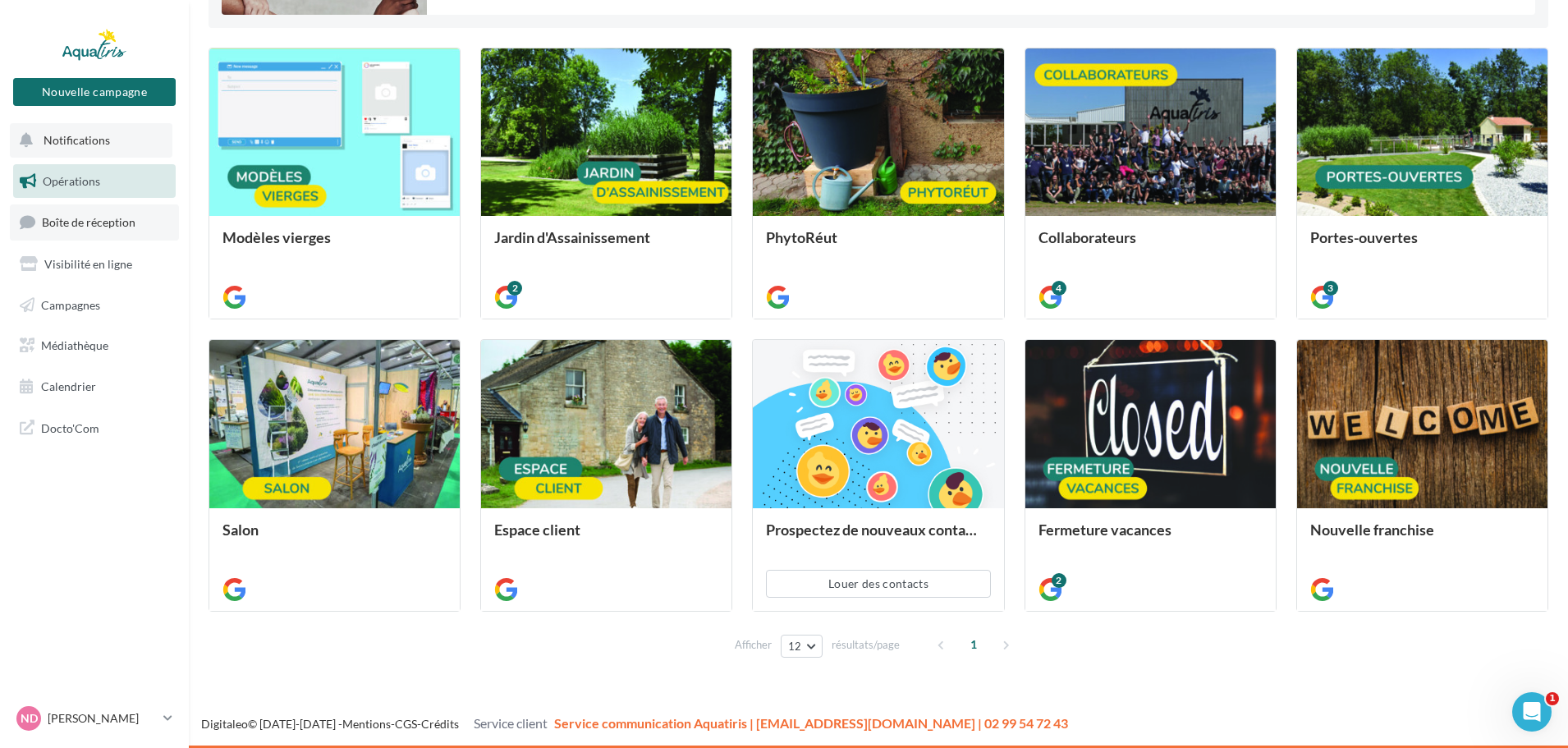
click at [96, 216] on span "Boîte de réception" at bounding box center [89, 222] width 93 height 14
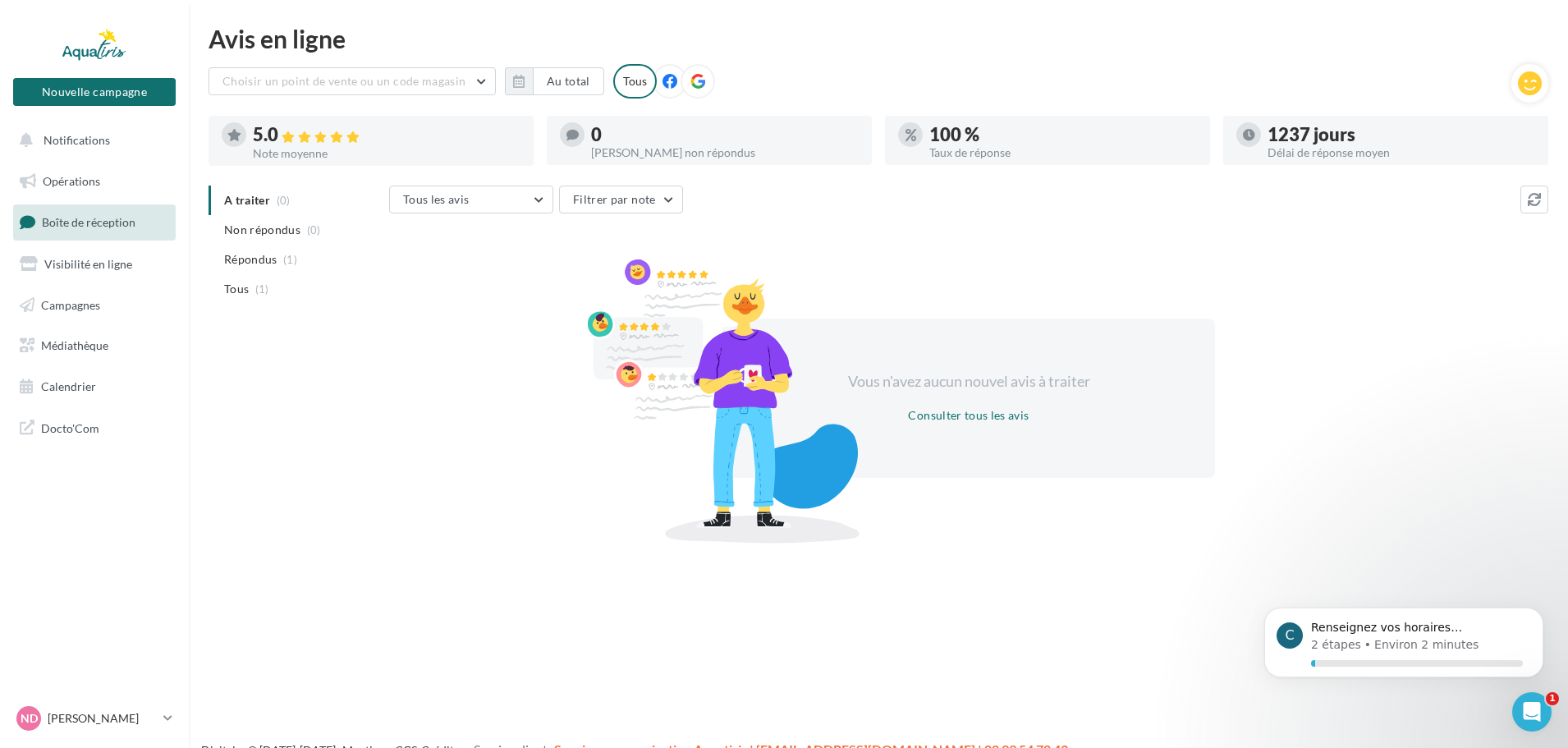
click at [411, 140] on div "5.0" at bounding box center [386, 135] width 267 height 18
click at [241, 135] on div at bounding box center [234, 135] width 25 height 25
click at [311, 143] on icon at bounding box center [304, 136] width 13 height 11
click at [388, 136] on div "5.0" at bounding box center [386, 135] width 267 height 18
click at [483, 150] on div "Note moyenne" at bounding box center [386, 153] width 267 height 11
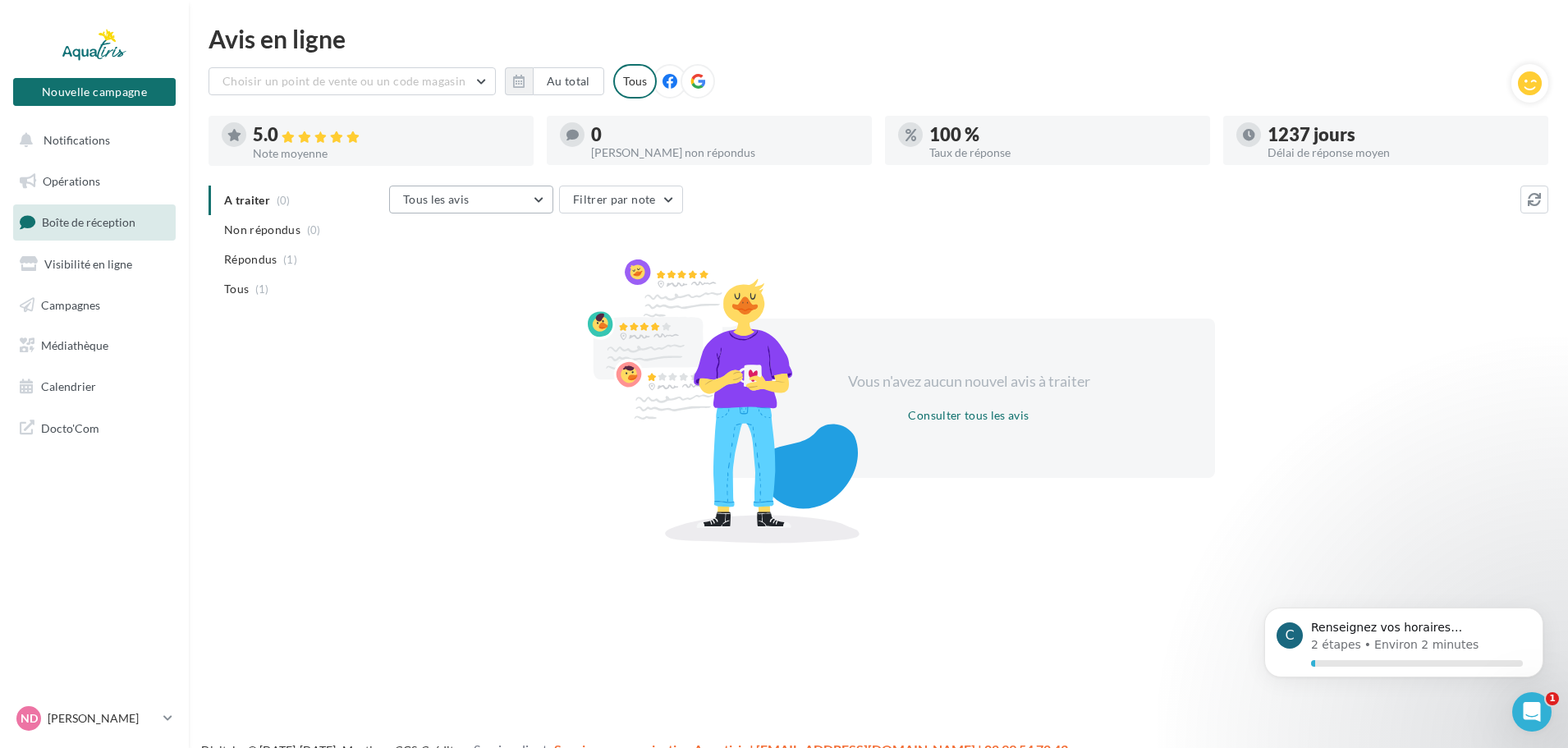
click at [541, 202] on button "Tous les avis" at bounding box center [471, 200] width 165 height 28
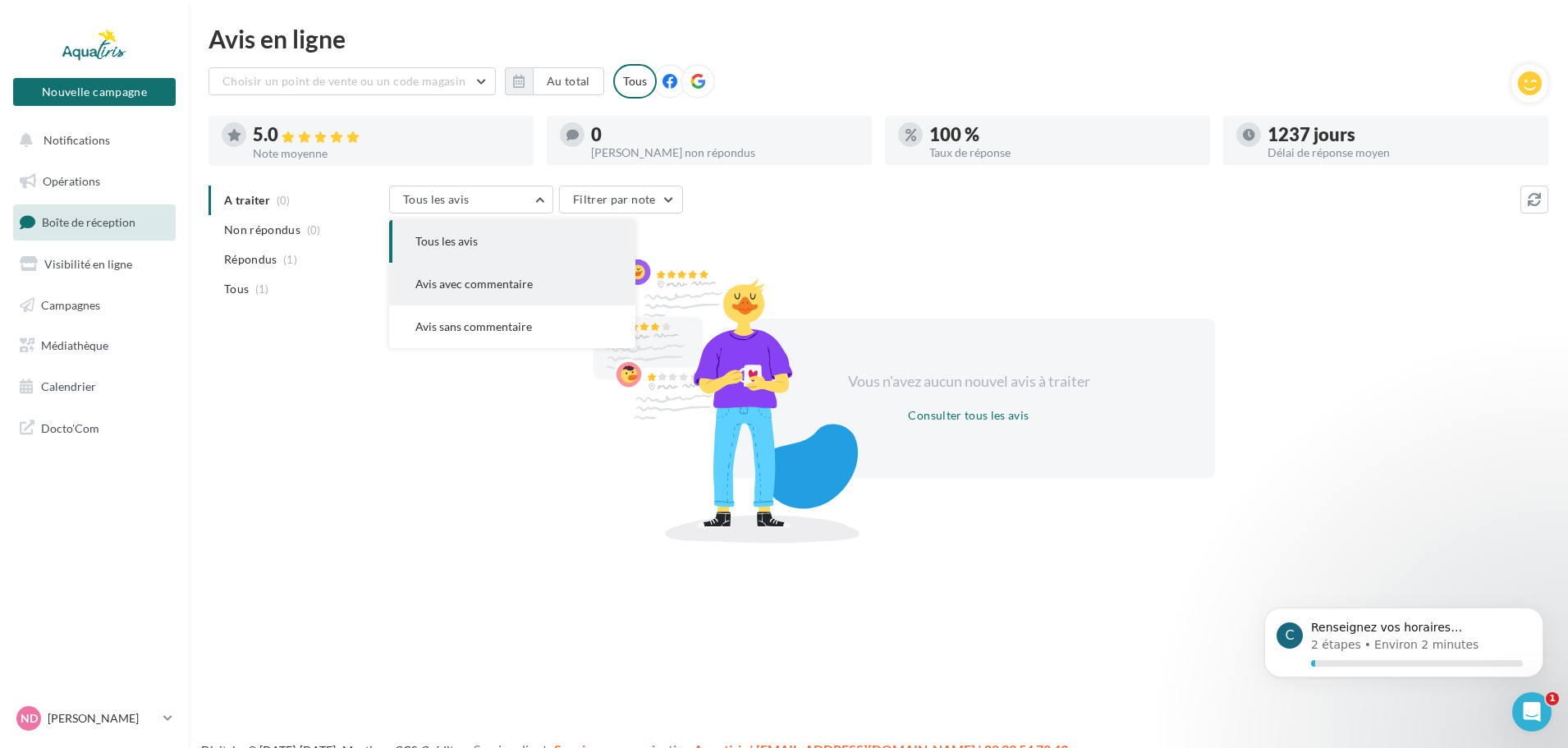
click at [531, 282] on span "Avis avec commentaire" at bounding box center [473, 283] width 117 height 14
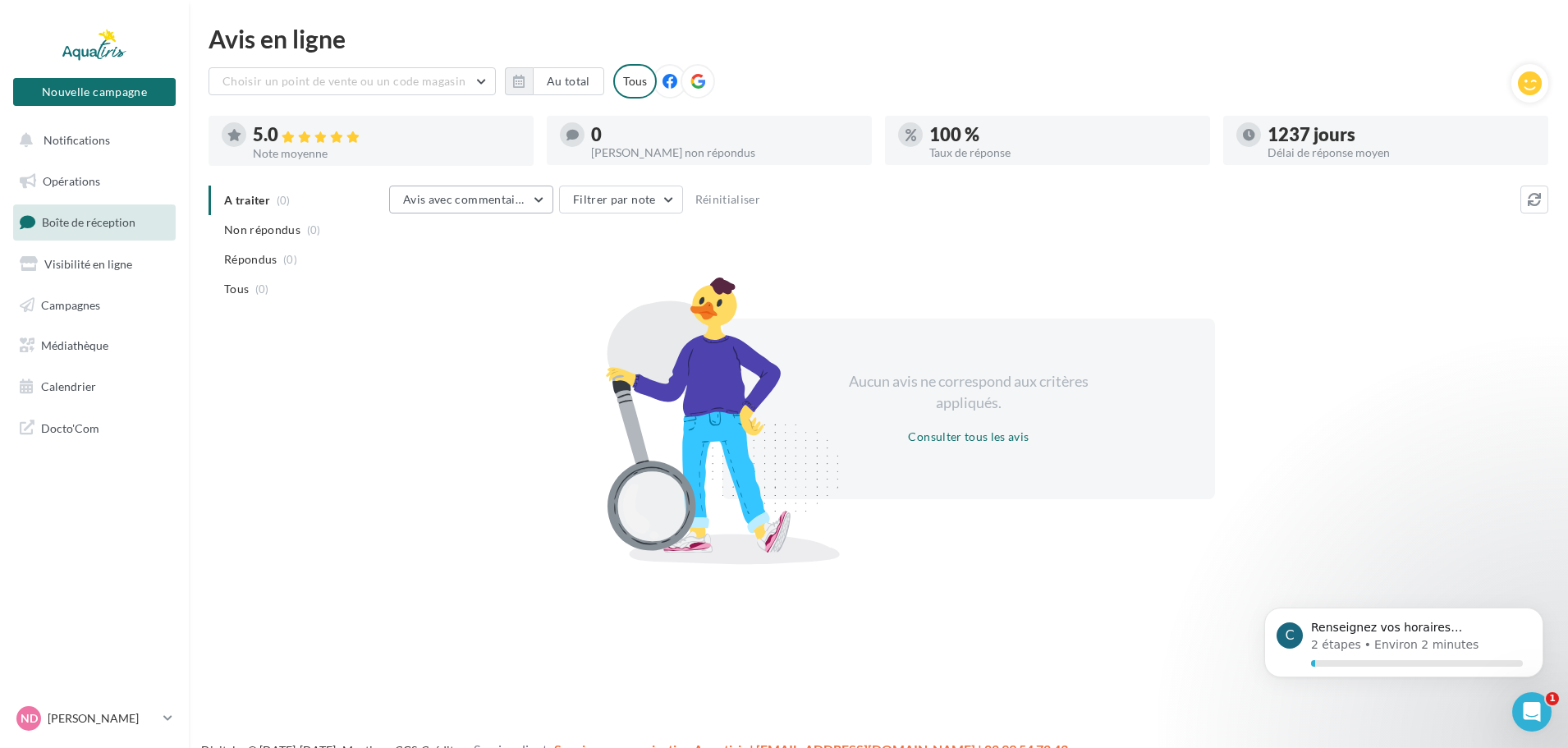
click at [532, 201] on button "Avis avec commentaire" at bounding box center [471, 200] width 165 height 28
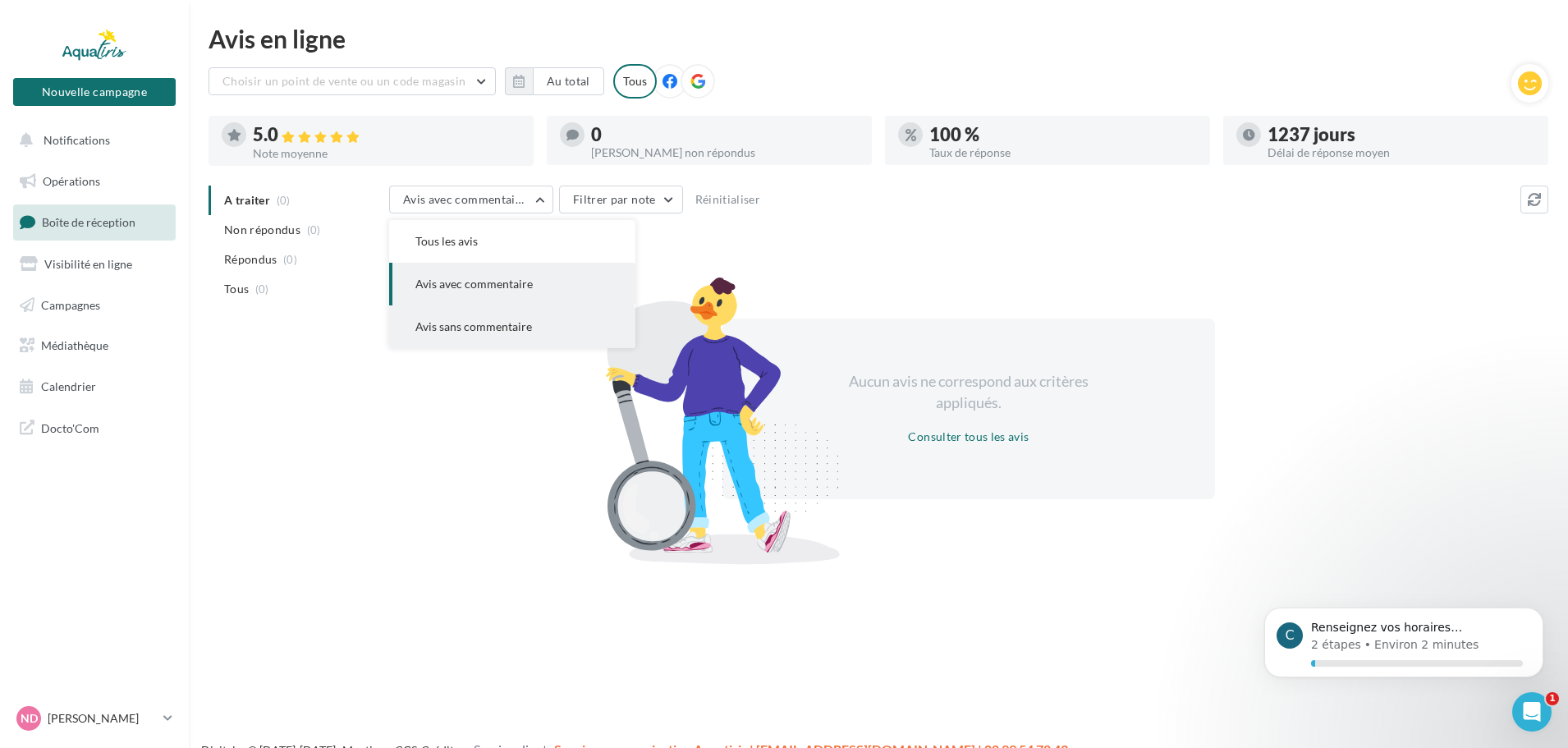
click at [496, 325] on span "Avis sans commentaire" at bounding box center [473, 326] width 116 height 14
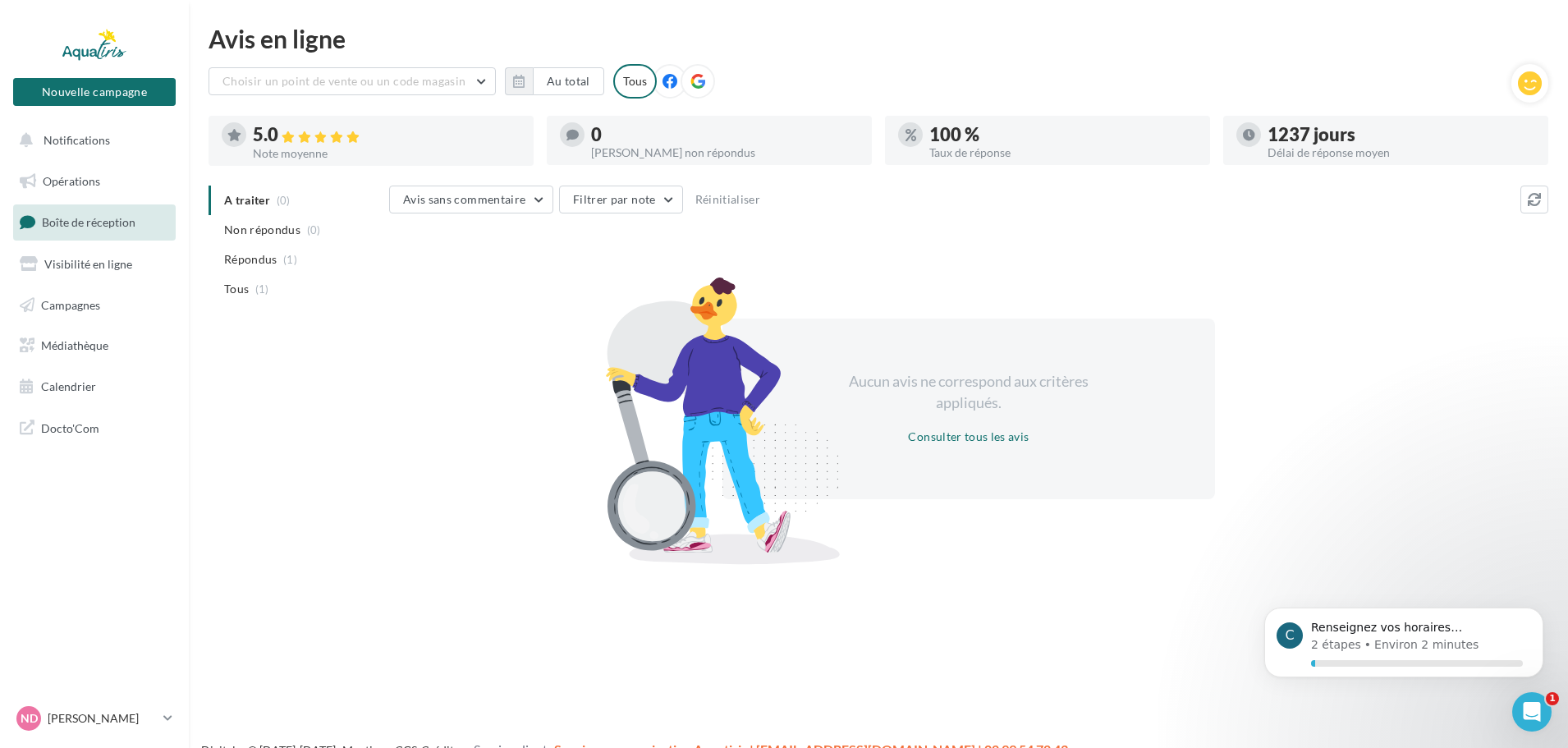
click at [1360, 147] on div "Délai de réponse moyen" at bounding box center [1402, 152] width 267 height 11
click at [1251, 144] on div at bounding box center [1249, 135] width 25 height 25
click at [1532, 207] on button at bounding box center [1535, 200] width 28 height 28
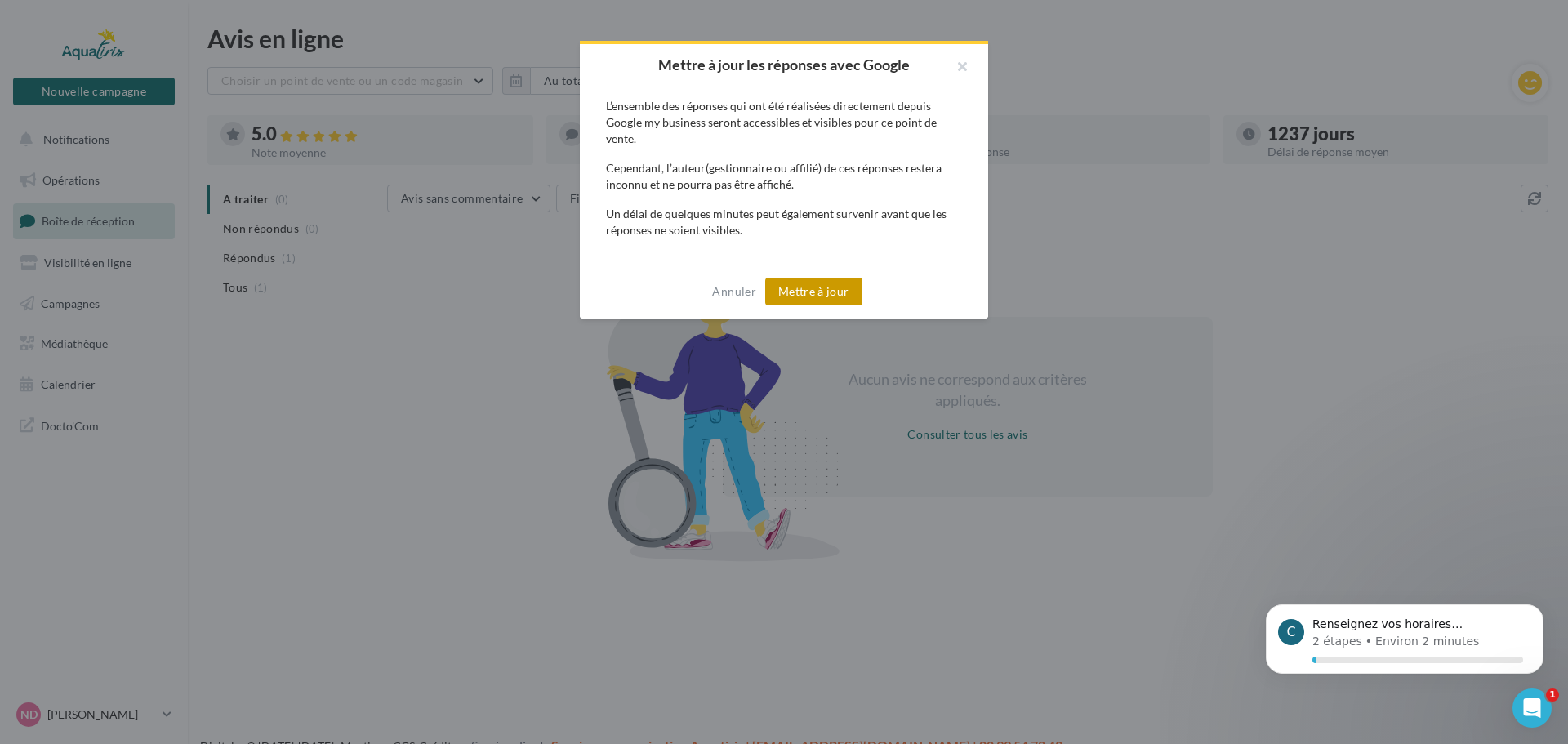
click at [830, 298] on button "Mettre à jour" at bounding box center [813, 291] width 97 height 28
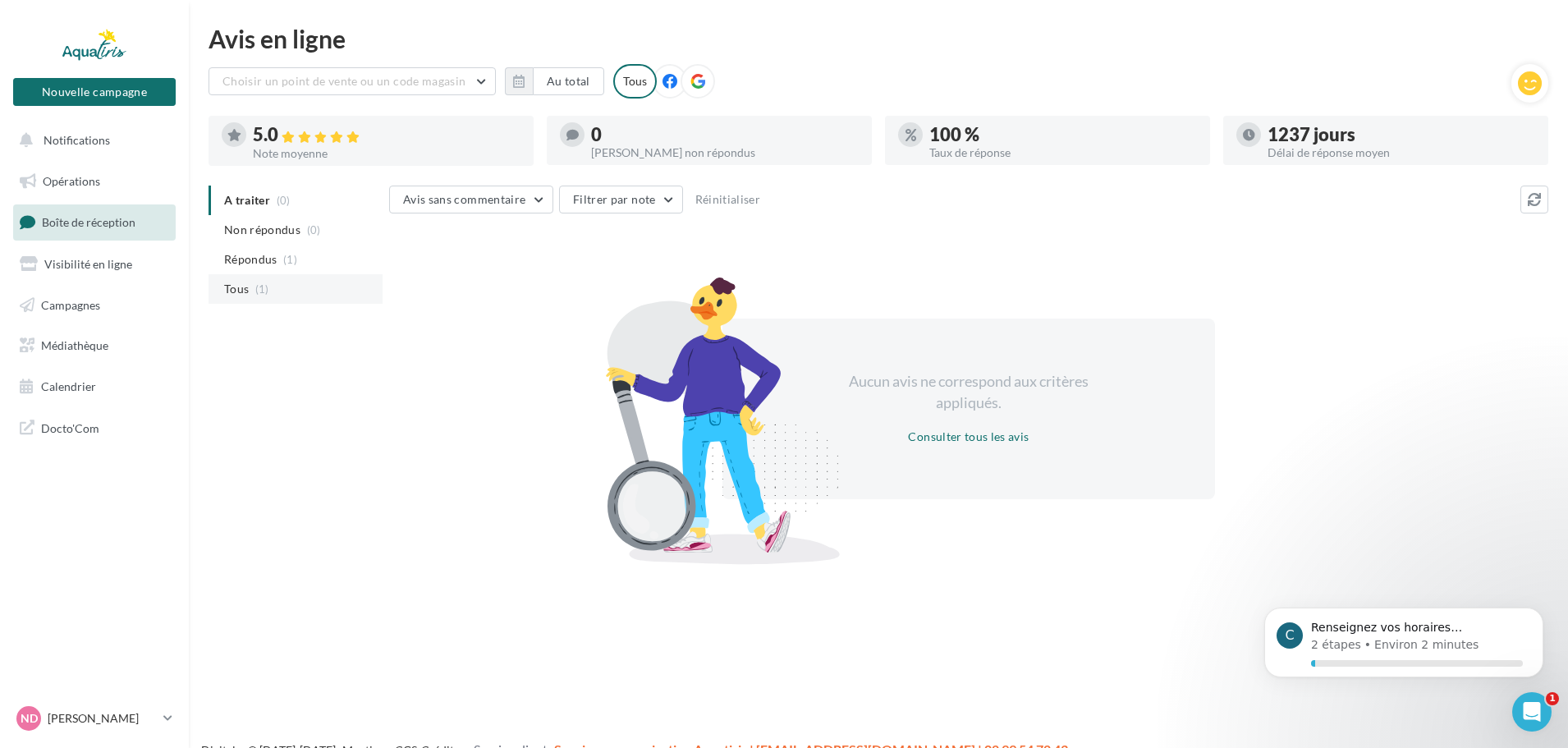
click at [252, 290] on li "Tous (1)" at bounding box center [296, 290] width 174 height 30
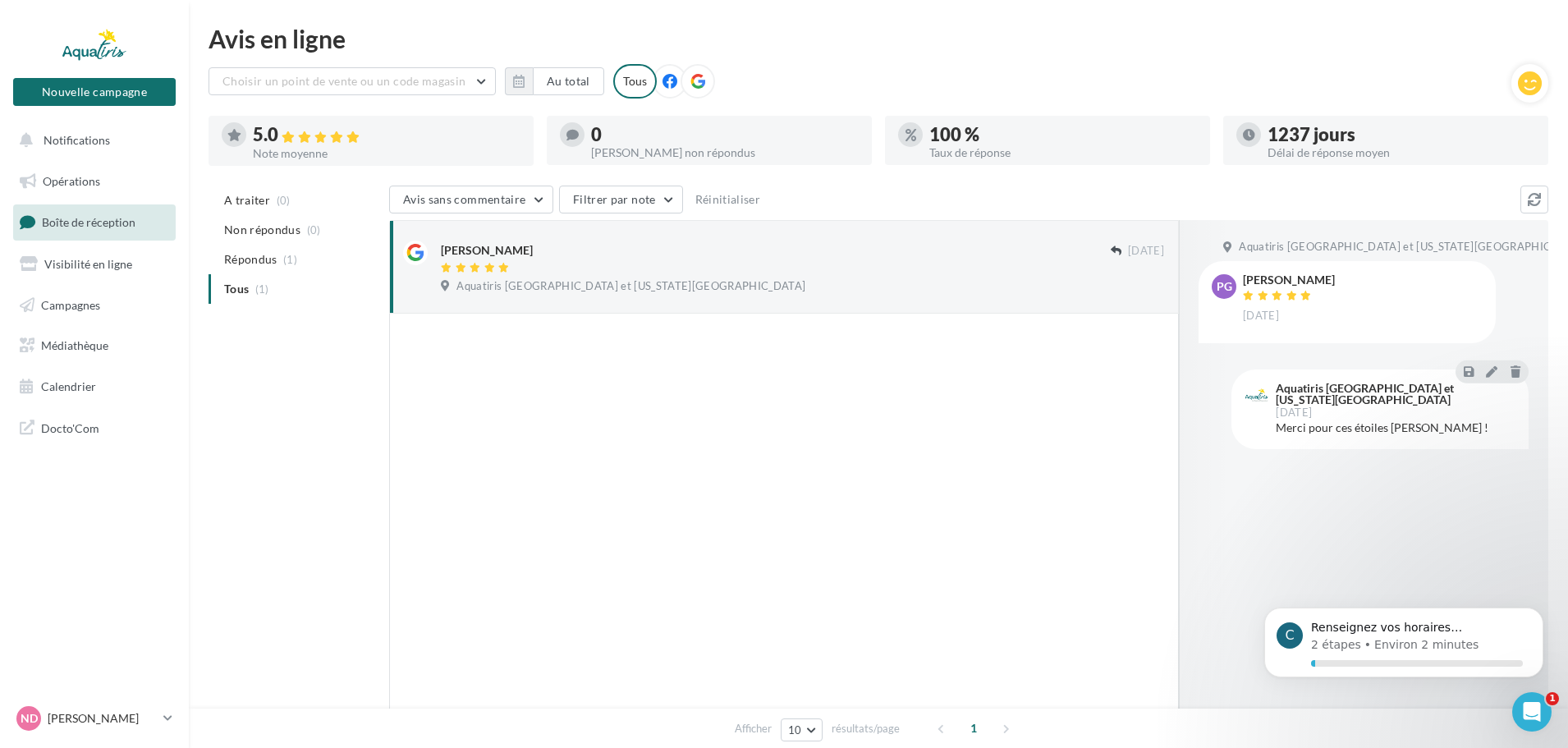
click at [856, 276] on div "Philippe Gourdon 28/02/2021 Aquatiris Loire-Atlantique et Maine-et-Loire Ouest" at bounding box center [802, 269] width 723 height 59
click at [496, 279] on span "Aquatiris Loire-Atlantique et Maine-et-Loire Ouest" at bounding box center [631, 286] width 349 height 15
click at [446, 251] on div "Philippe Gourdon" at bounding box center [487, 250] width 92 height 17
click at [417, 251] on icon at bounding box center [415, 253] width 18 height 18
click at [482, 249] on div "Philippe Gourdon" at bounding box center [487, 250] width 92 height 17
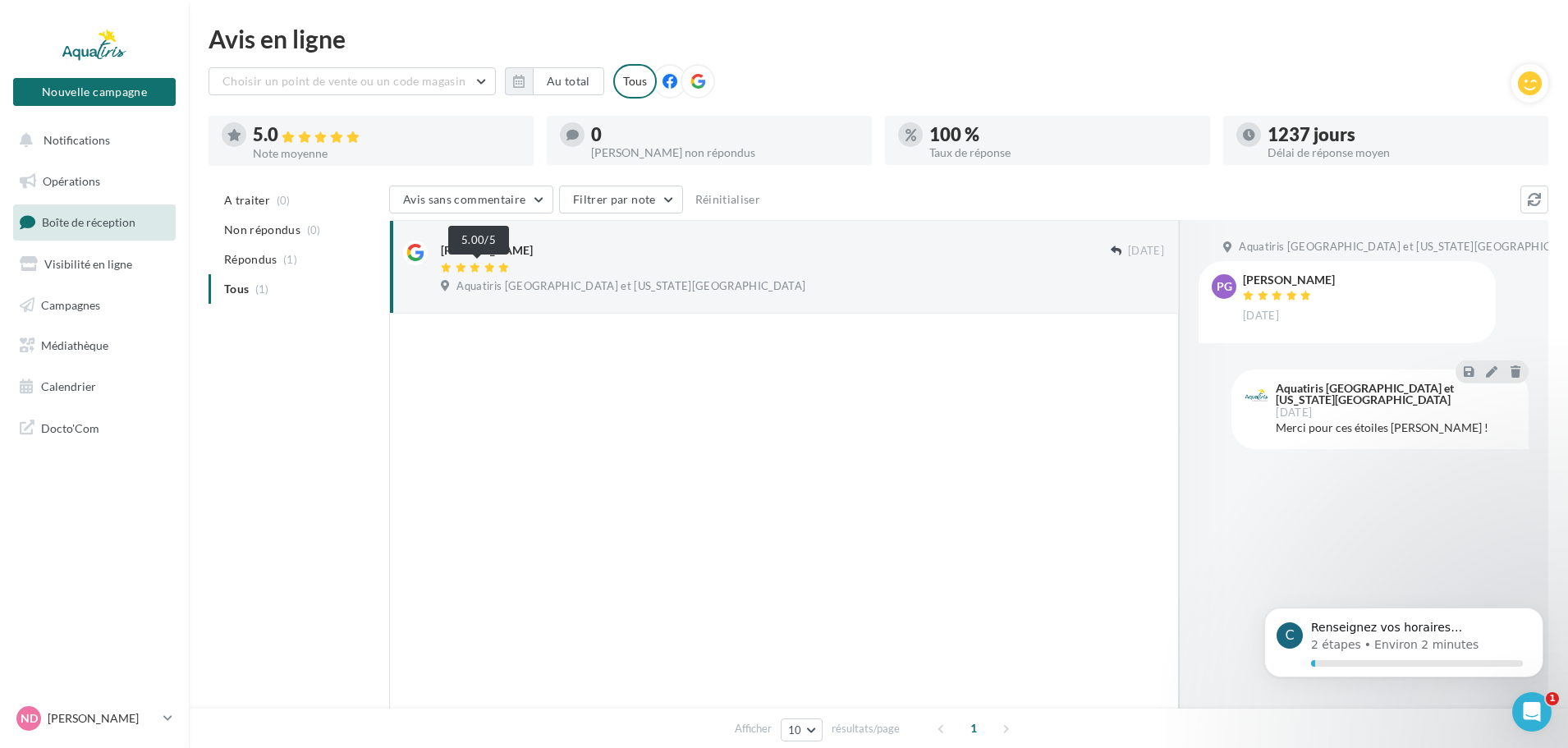
click at [479, 268] on icon at bounding box center [474, 268] width 11 height 10
drag, startPoint x: 558, startPoint y: 289, endPoint x: 681, endPoint y: 286, distance: 123.0
click at [561, 289] on span "Aquatiris Loire-Atlantique et Maine-et-Loire Ouest" at bounding box center [631, 286] width 349 height 15
click at [352, 82] on span "Choisir un point de vente ou un code magasin" at bounding box center [344, 81] width 243 height 14
click at [385, 121] on span "AQU43 - Aquatiris Loire-Atlantique et Maine-et-Loire Ouest" at bounding box center [348, 131] width 227 height 31
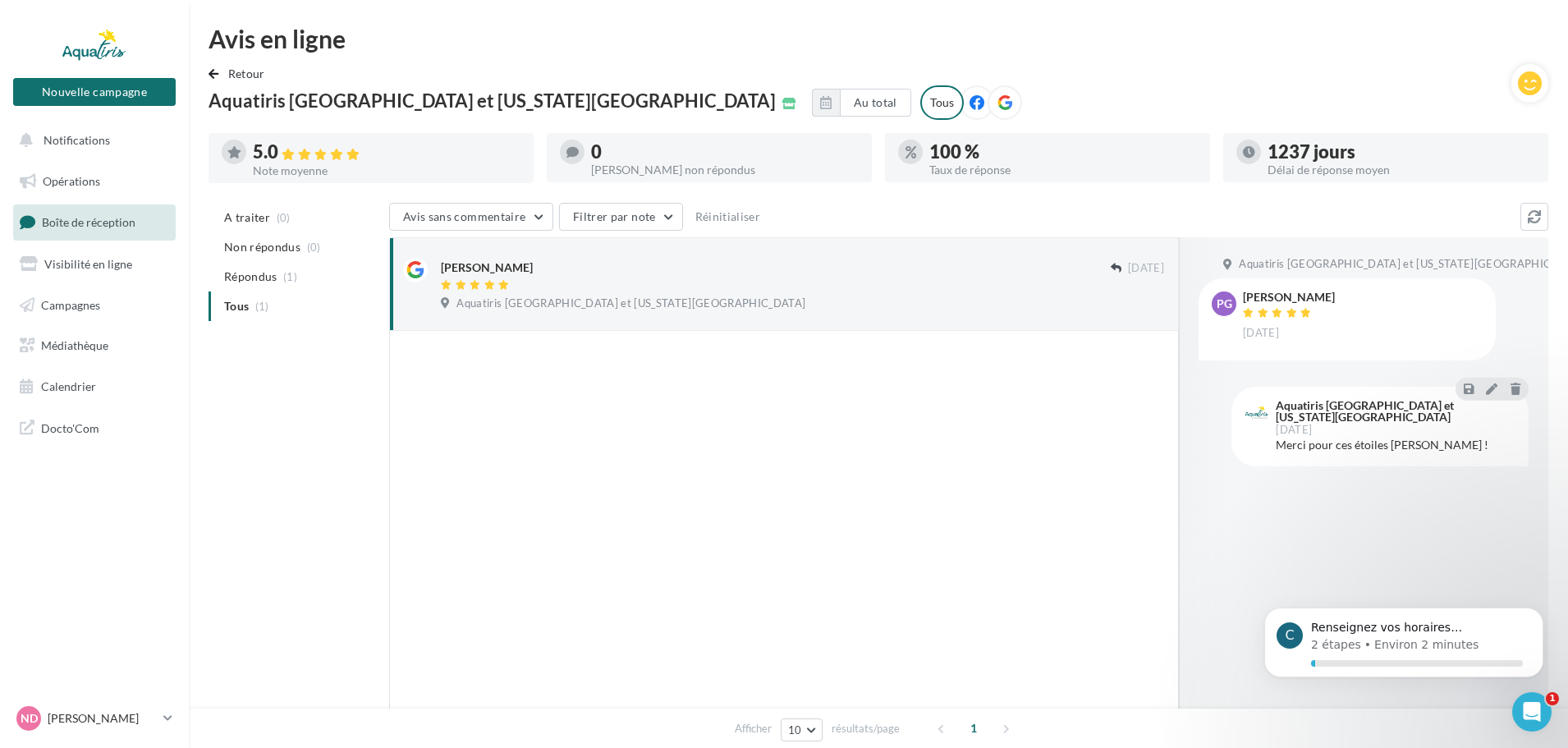
click at [248, 305] on ul "A traiter (0) Non répondus (0) Répondus (1) Tous (1)" at bounding box center [296, 261] width 174 height 118
click at [263, 271] on span "Répondus" at bounding box center [251, 276] width 54 height 17
click at [251, 210] on span "A traiter" at bounding box center [247, 217] width 46 height 17
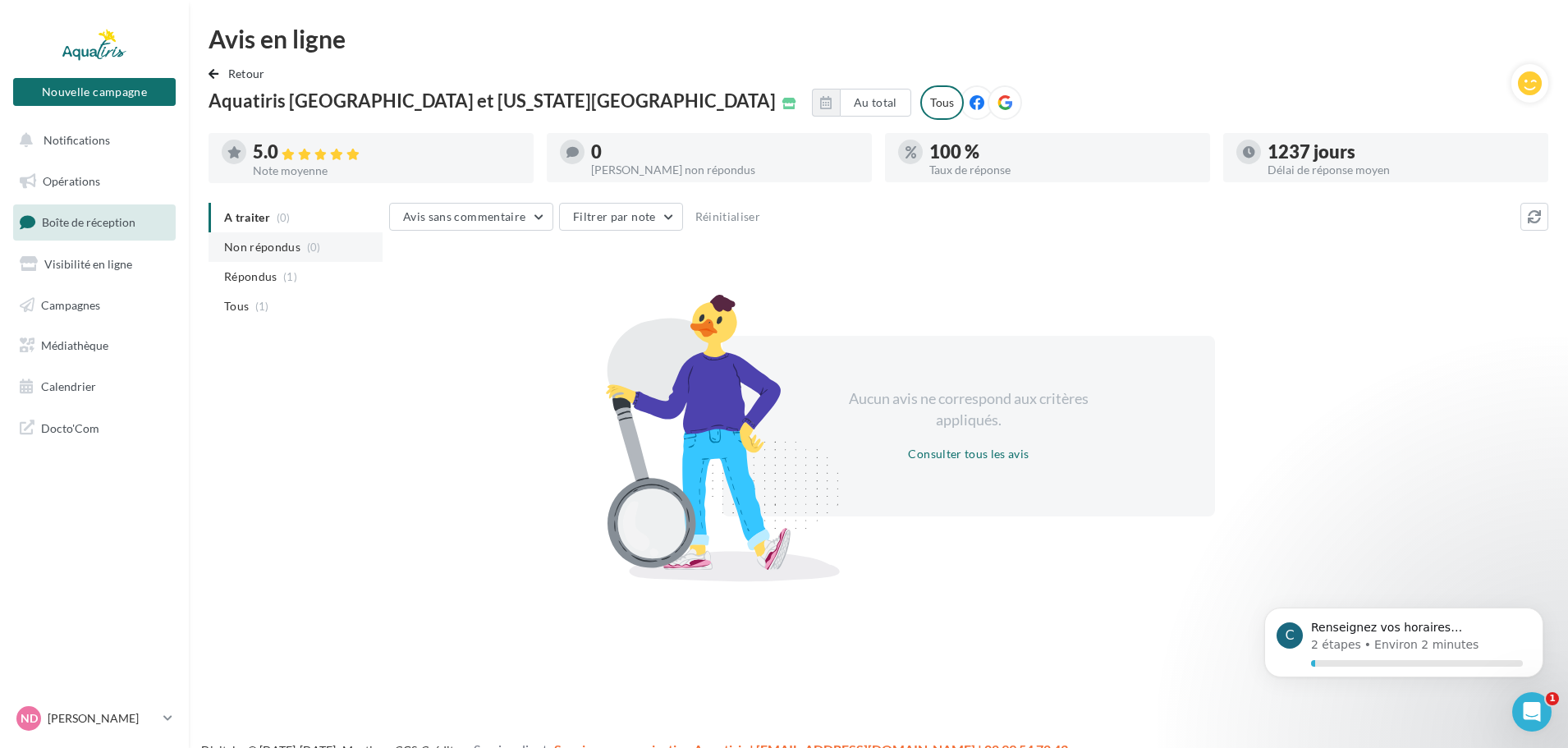
click at [250, 244] on span "Non répondus" at bounding box center [262, 246] width 77 height 17
click at [75, 186] on span "Opérations" at bounding box center [71, 181] width 57 height 14
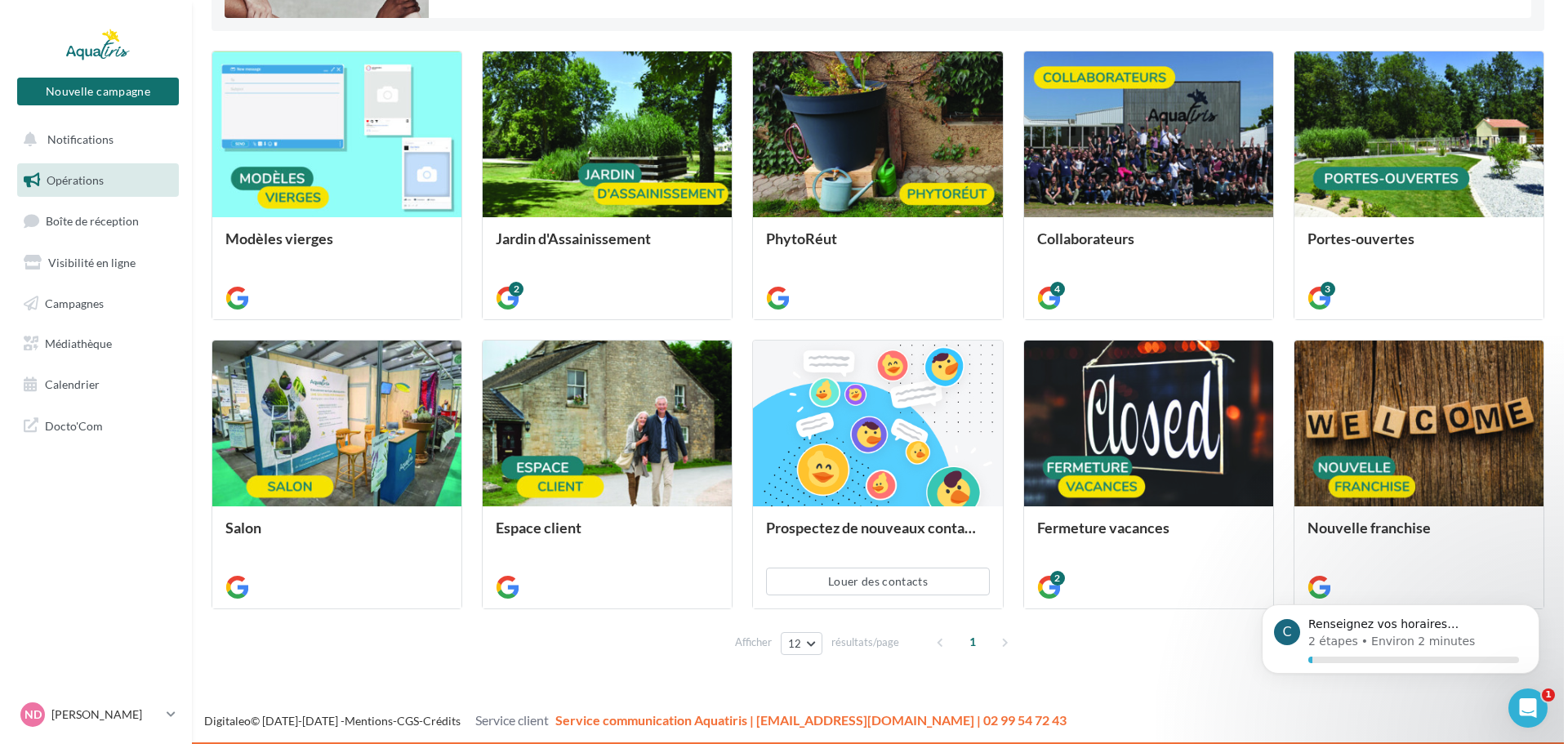
scroll to position [286, 0]
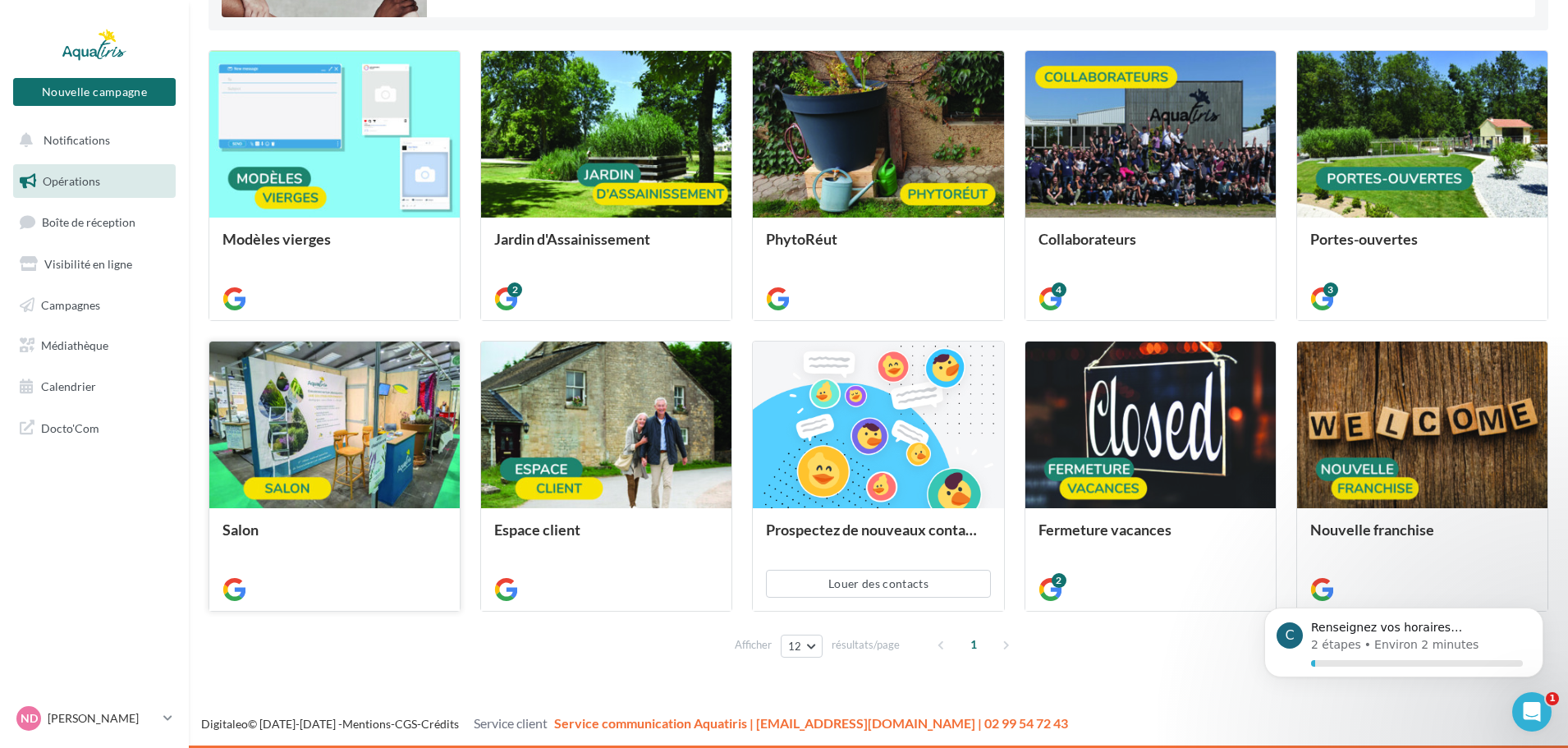
click at [367, 458] on div at bounding box center [334, 425] width 251 height 168
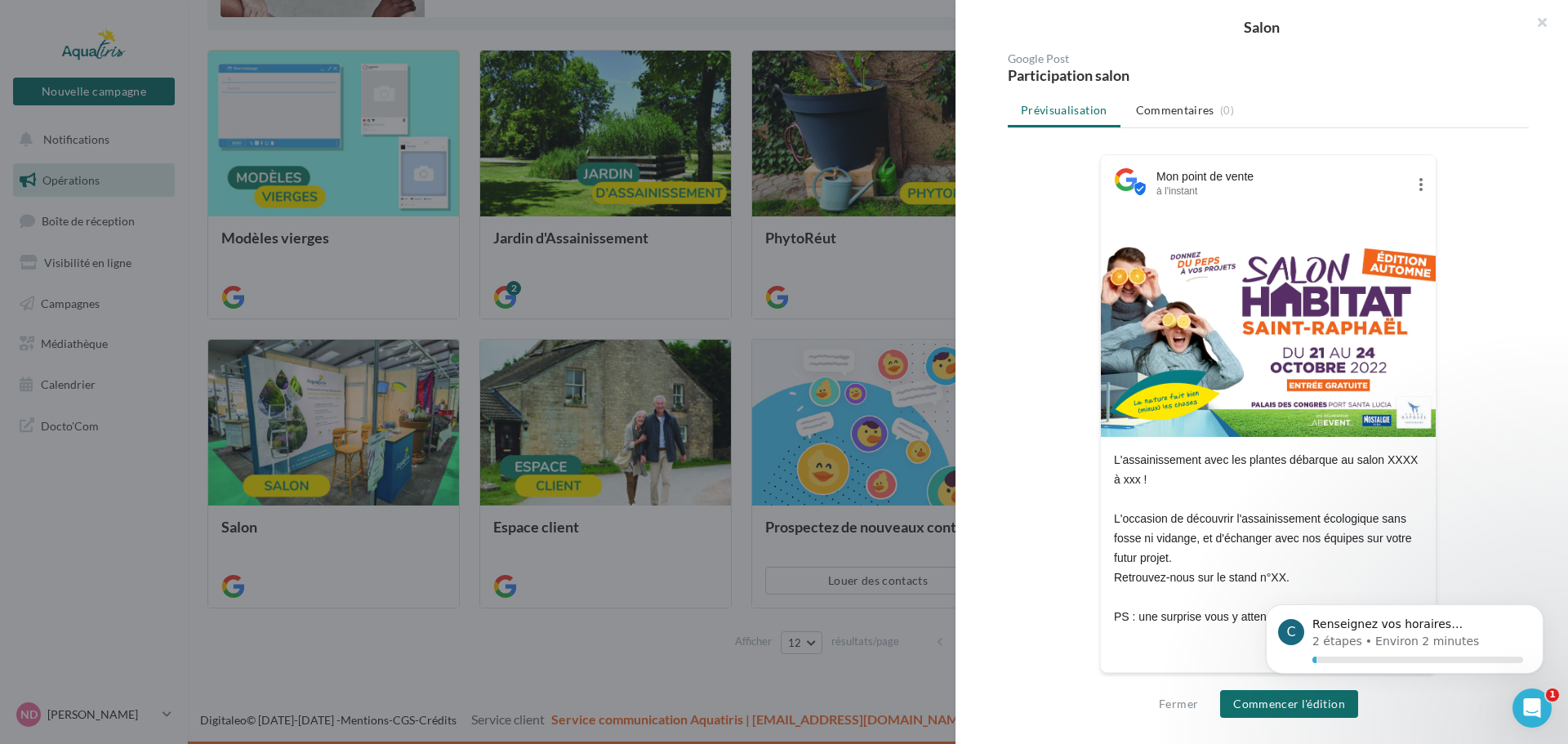
scroll to position [165, 0]
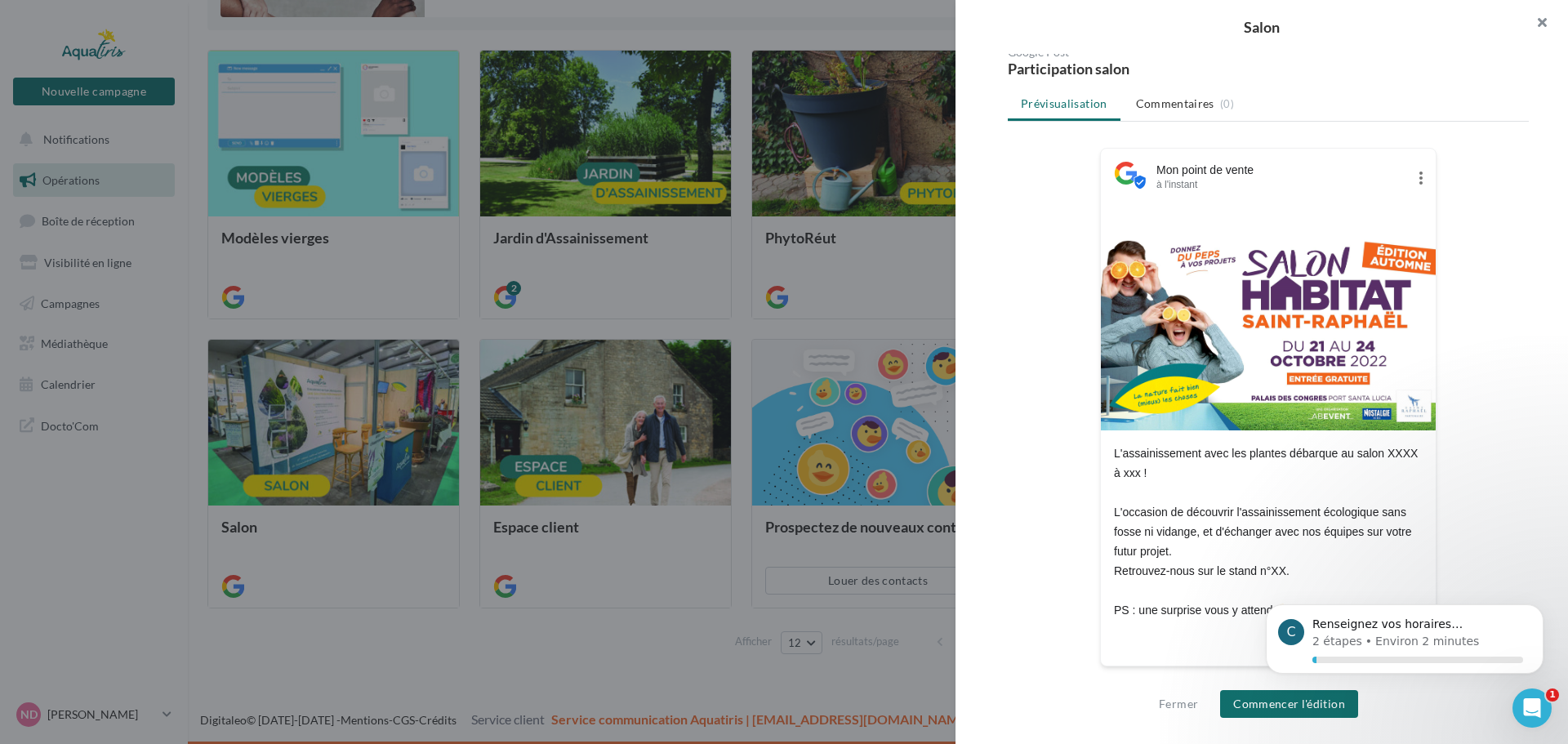
click at [1542, 25] on button "button" at bounding box center [1536, 25] width 66 height 49
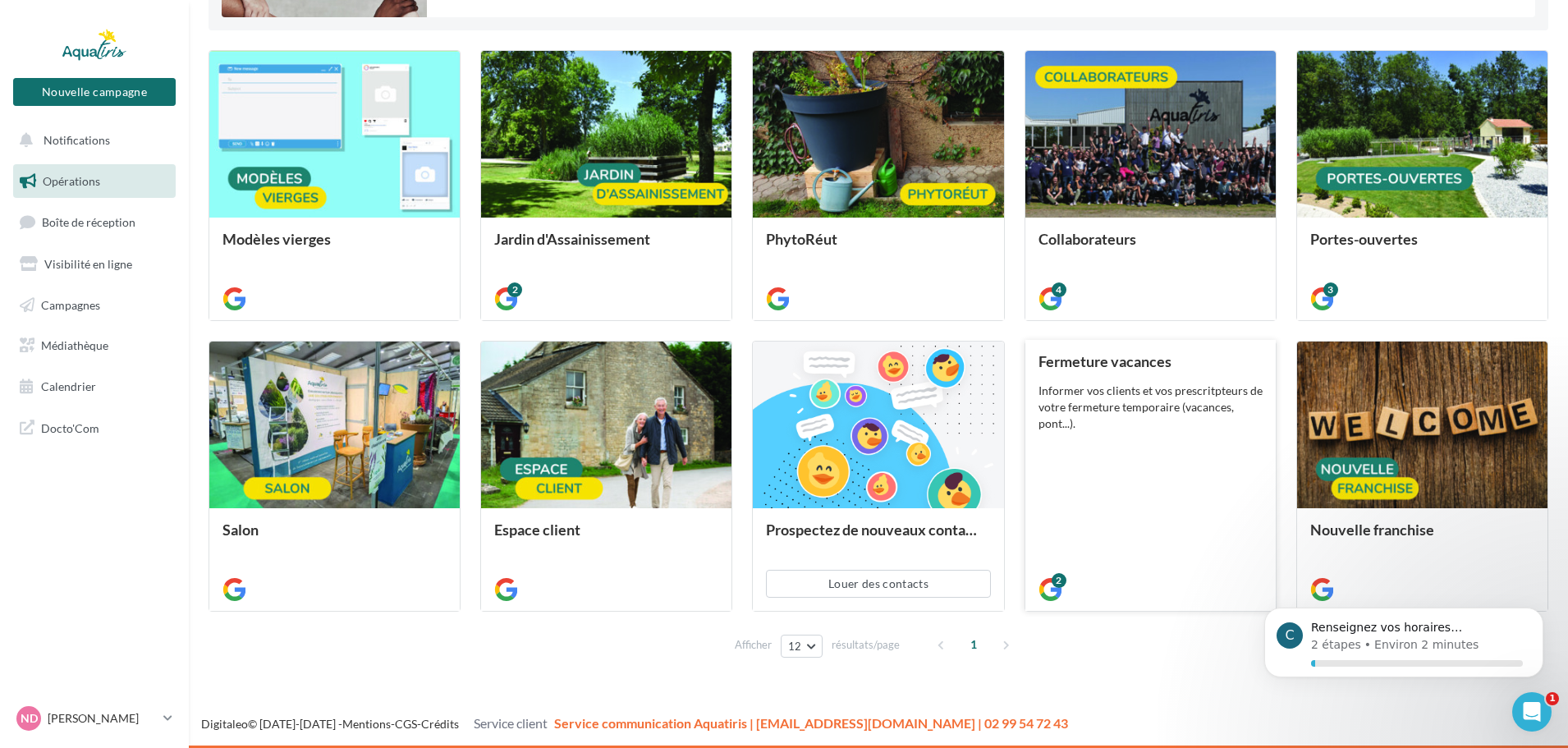
click at [1169, 455] on div "Fermeture vacances Informer vos clients et vos prescritpteurs de votre fermetur…" at bounding box center [1150, 474] width 224 height 243
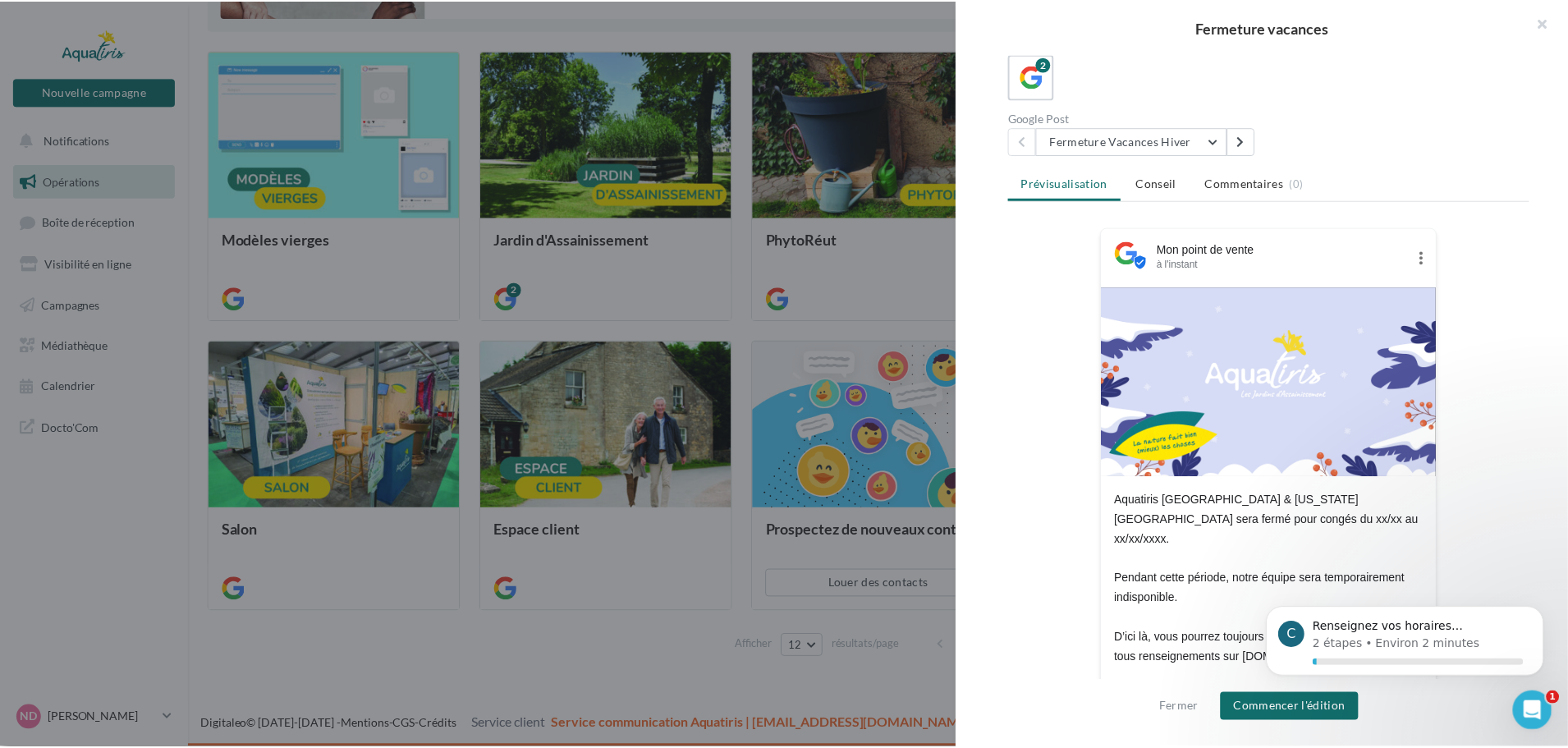
scroll to position [124, 0]
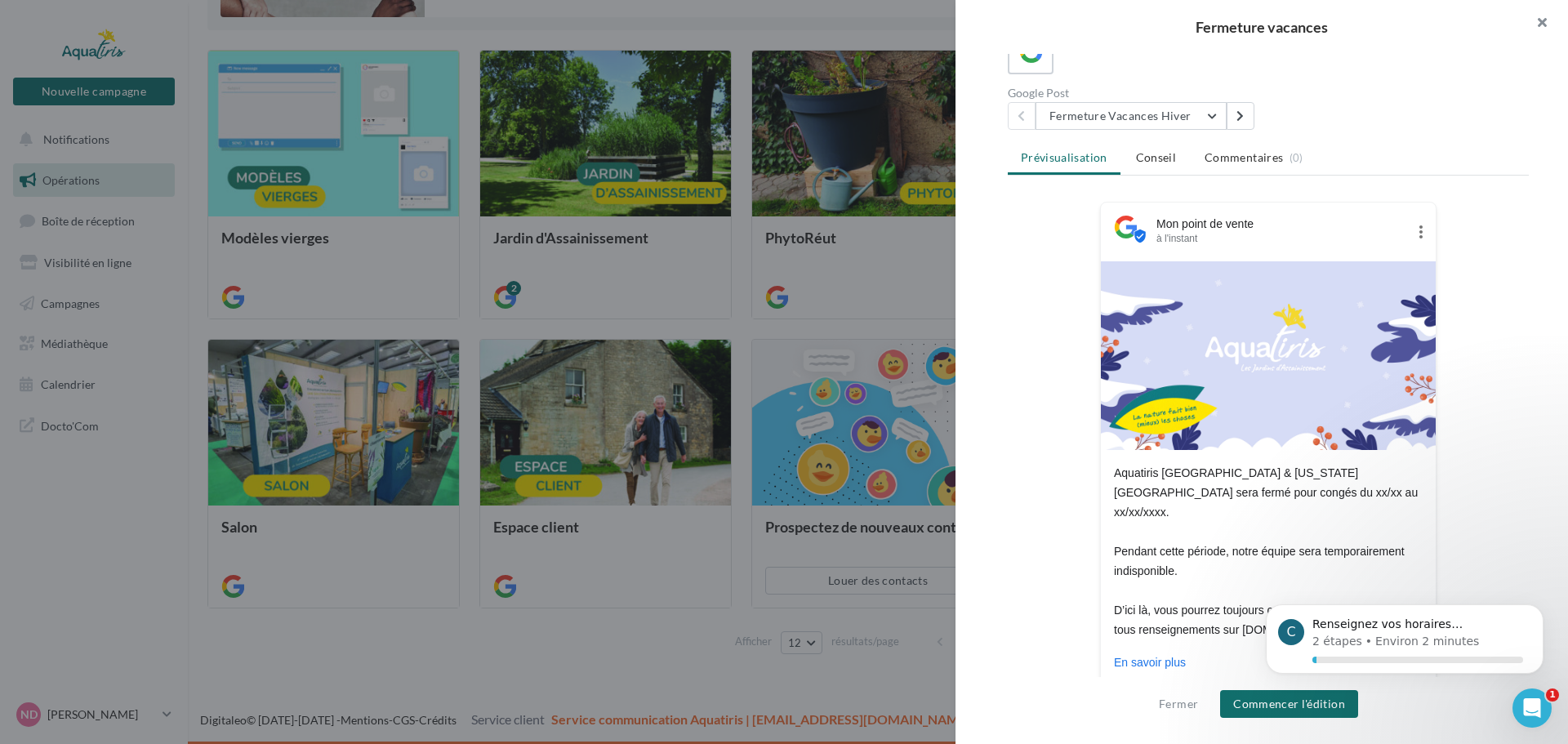
click at [1543, 19] on button "button" at bounding box center [1536, 25] width 66 height 49
